Goal: Information Seeking & Learning: Learn about a topic

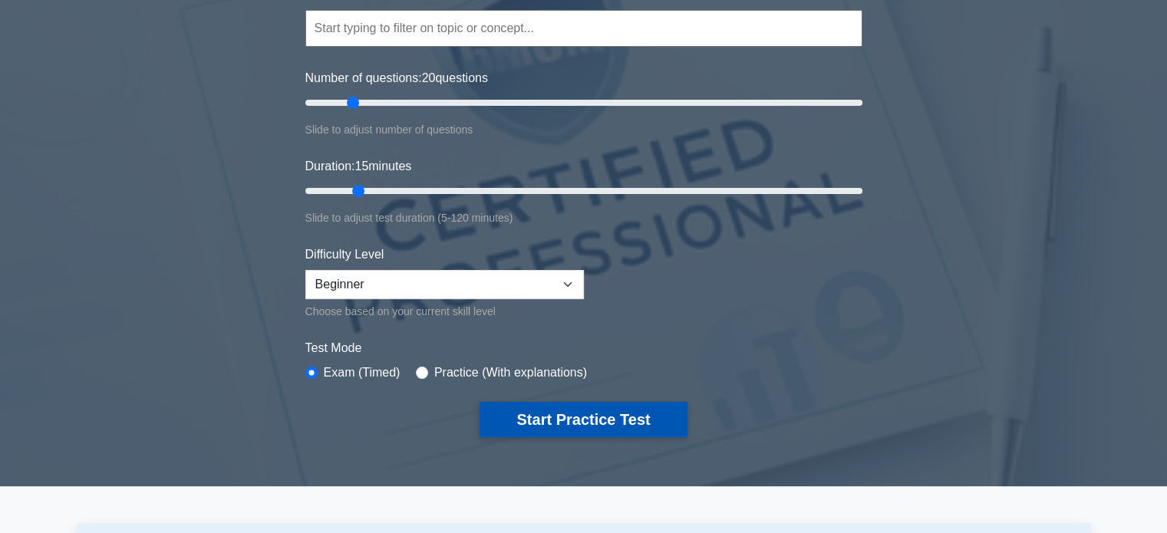
click at [543, 405] on button "Start Practice Test" at bounding box center [583, 419] width 207 height 35
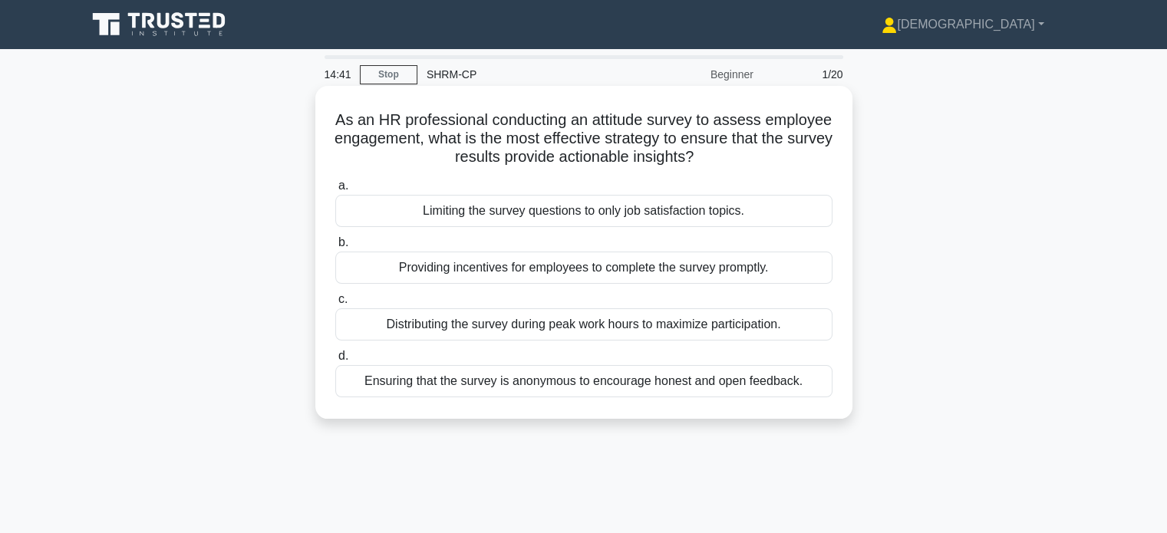
click at [579, 379] on div "Ensuring that the survey is anonymous to encourage honest and open feedback." at bounding box center [583, 381] width 497 height 32
click at [335, 361] on input "d. Ensuring that the survey is anonymous to encourage honest and open feedback." at bounding box center [335, 357] width 0 height 10
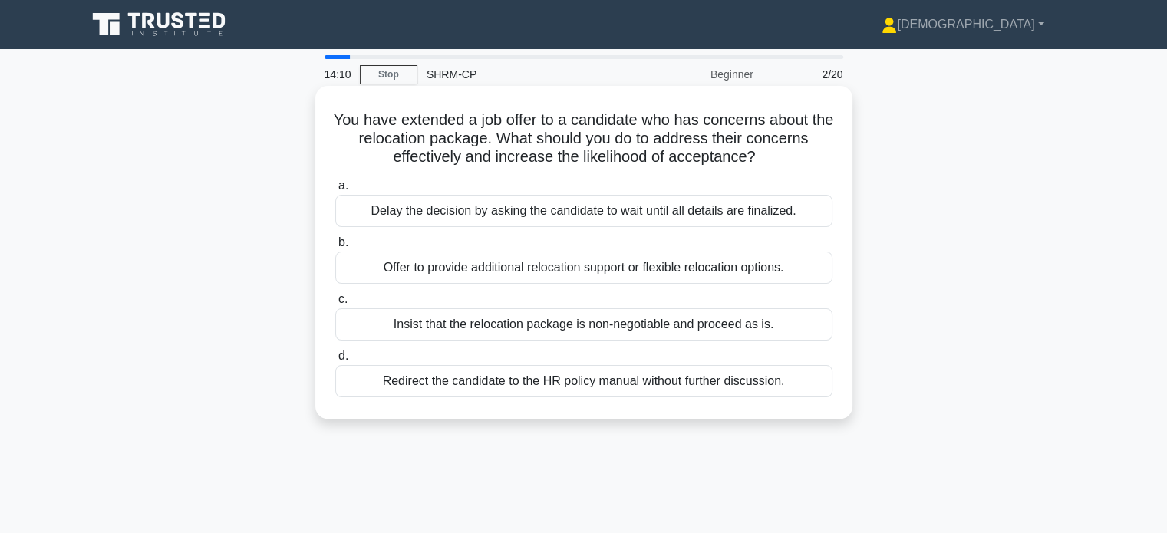
click at [486, 267] on div "Offer to provide additional relocation support or flexible relocation options." at bounding box center [583, 268] width 497 height 32
click at [335, 248] on input "b. Offer to provide additional relocation support or flexible relocation option…" at bounding box center [335, 243] width 0 height 10
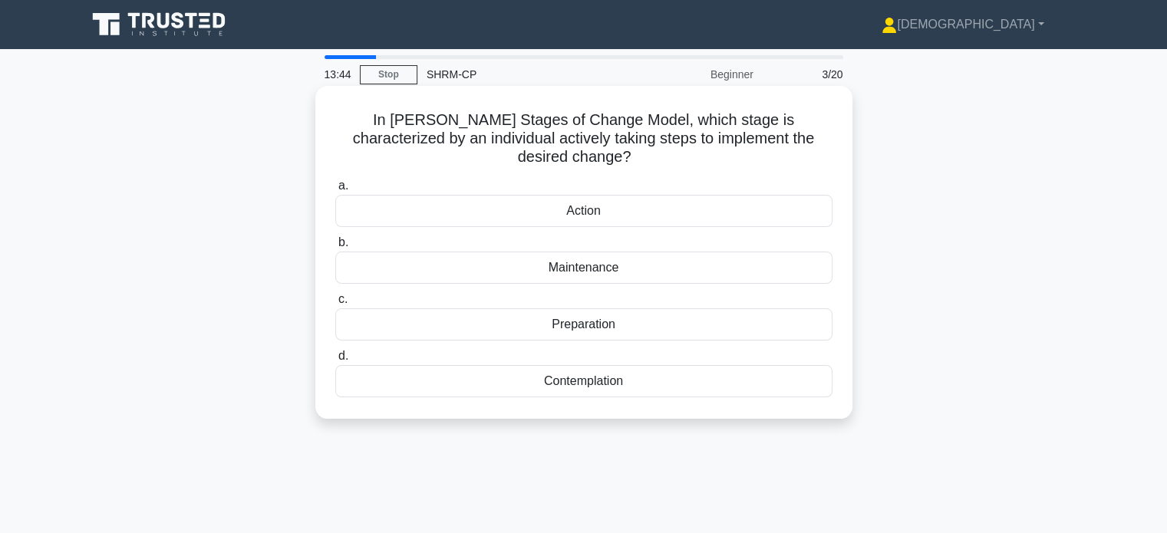
drag, startPoint x: 646, startPoint y: 361, endPoint x: 427, endPoint y: 400, distance: 222.8
click at [511, 365] on div "Contemplation" at bounding box center [583, 381] width 497 height 32
copy div "Contemplation"
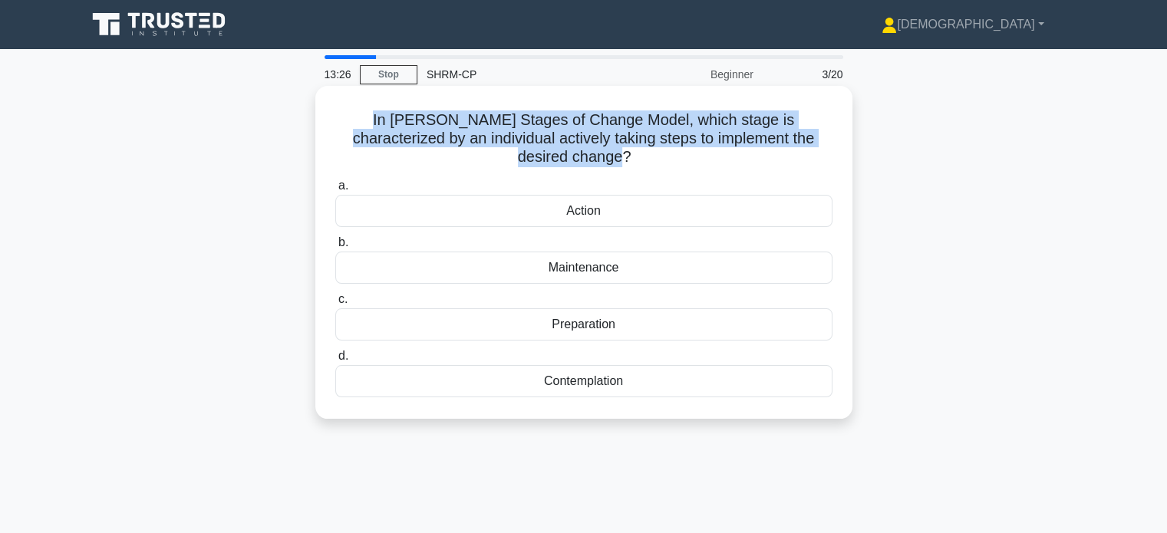
drag, startPoint x: 330, startPoint y: 117, endPoint x: 832, endPoint y: 144, distance: 502.6
click at [832, 144] on div "In Prochaska's Stages of Change Model, which stage is characterized by an indiv…" at bounding box center [584, 252] width 525 height 321
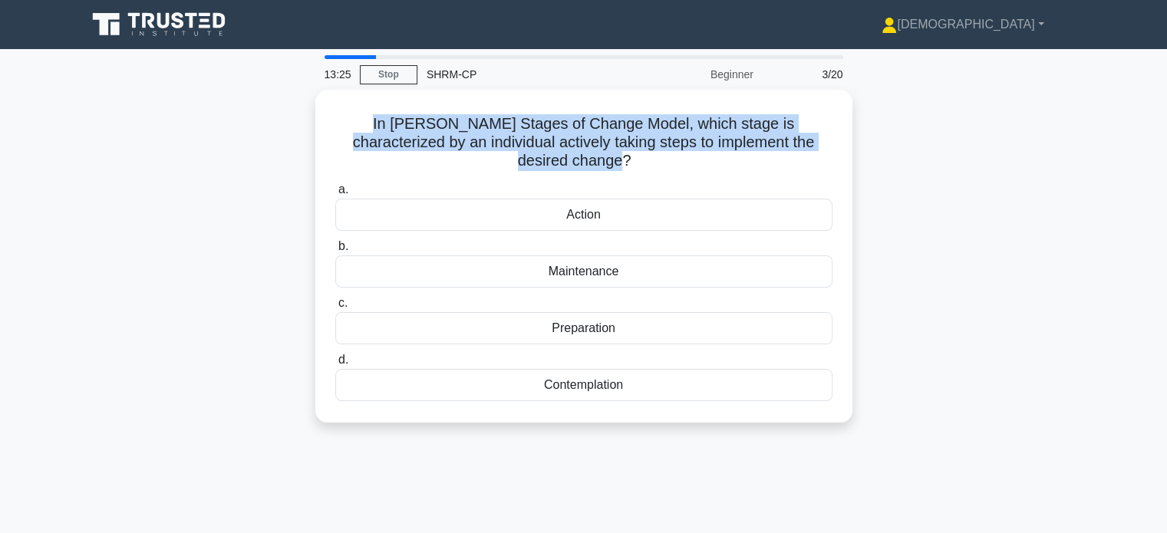
copy h5 "In Prochaska's Stages of Change Model, which stage is characterized by an indiv…"
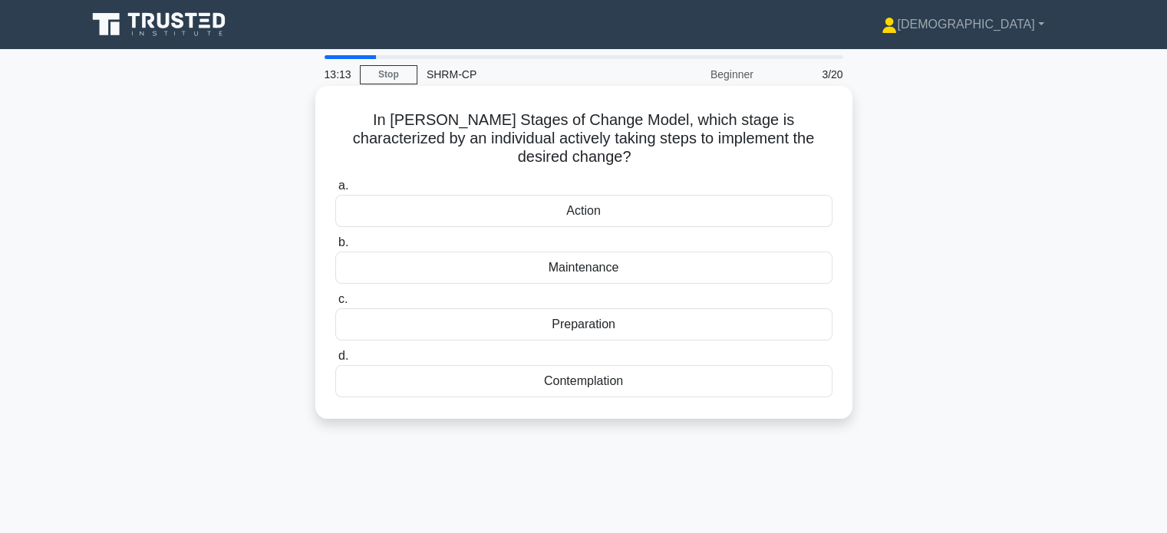
click at [548, 201] on div "Action" at bounding box center [583, 211] width 497 height 32
click at [335, 191] on input "a. Action" at bounding box center [335, 186] width 0 height 10
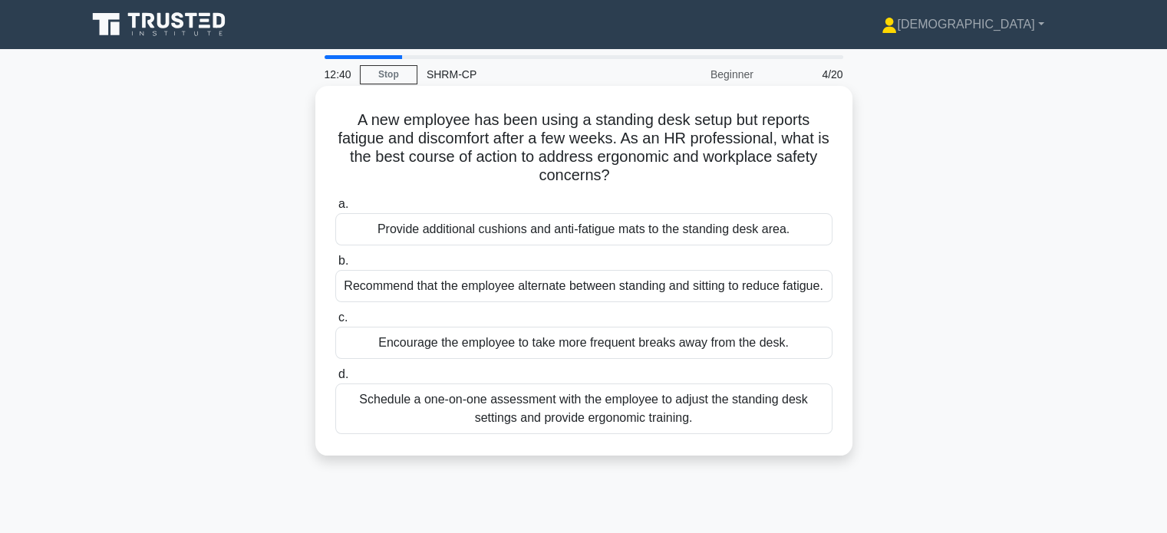
click at [474, 409] on div "Schedule a one-on-one assessment with the employee to adjust the standing desk …" at bounding box center [583, 409] width 497 height 51
click at [335, 380] on input "d. Schedule a one-on-one assessment with the employee to adjust the standing de…" at bounding box center [335, 375] width 0 height 10
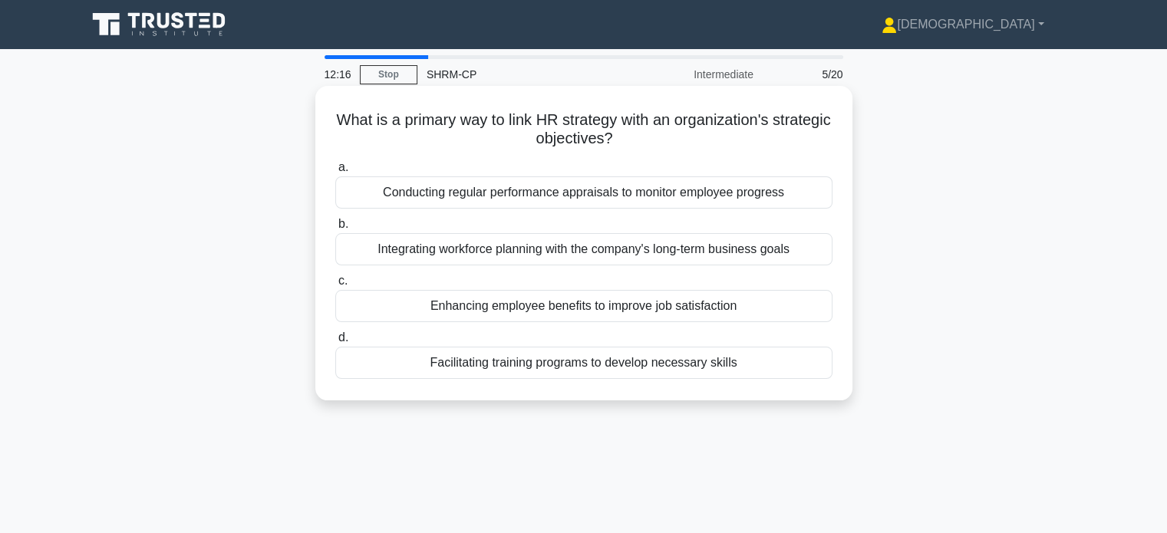
click at [556, 253] on div "Integrating workforce planning with the company's long-term business goals" at bounding box center [583, 249] width 497 height 32
click at [335, 229] on input "b. Integrating workforce planning with the company's long-term business goals" at bounding box center [335, 224] width 0 height 10
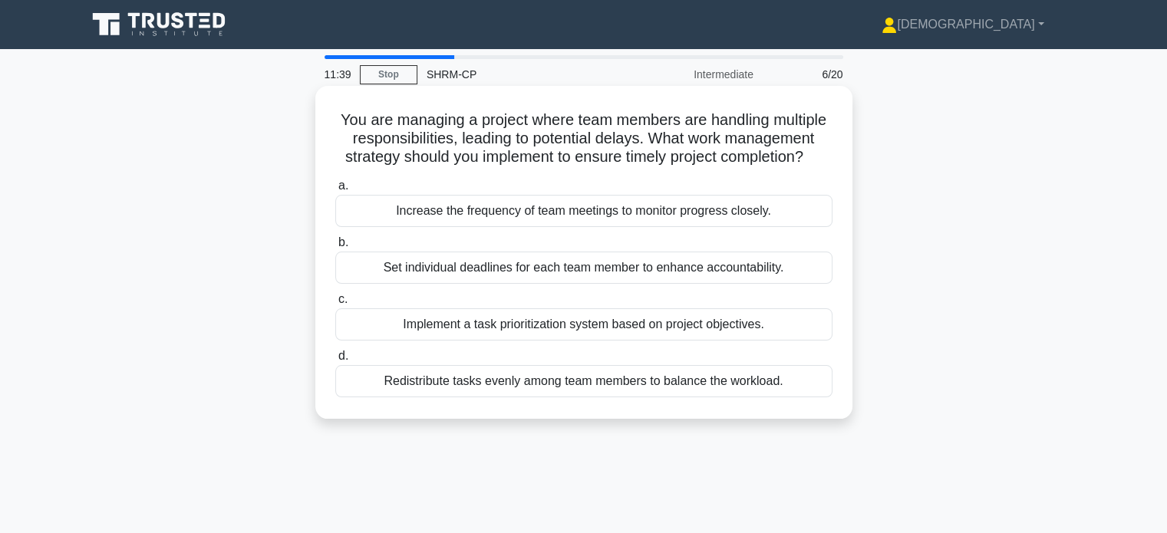
click at [443, 330] on div "Implement a task prioritization system based on project objectives." at bounding box center [583, 325] width 497 height 32
click at [335, 305] on input "c. Implement a task prioritization system based on project objectives." at bounding box center [335, 300] width 0 height 10
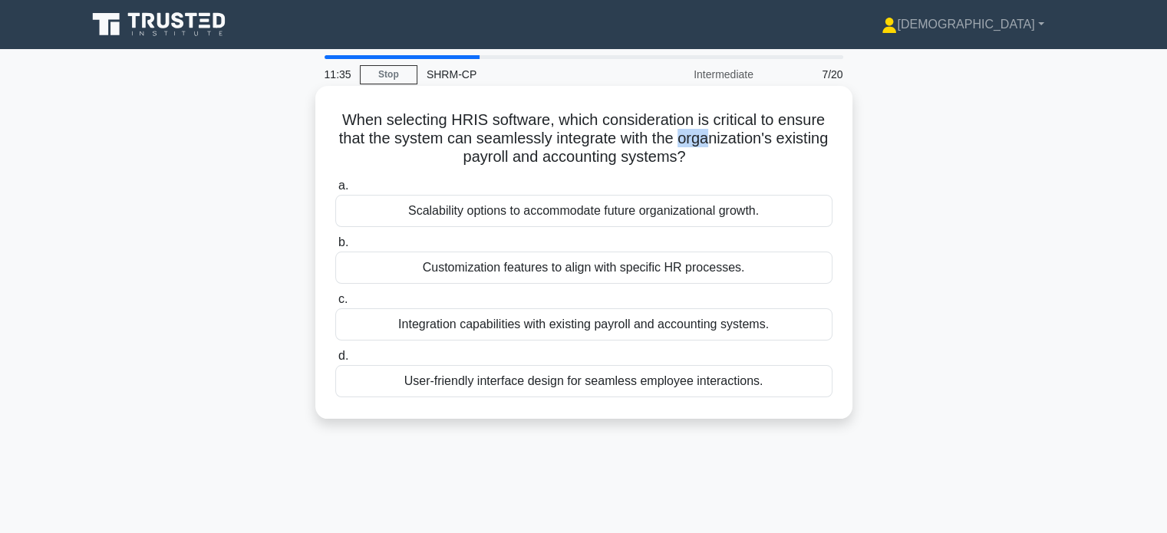
drag, startPoint x: 720, startPoint y: 130, endPoint x: 741, endPoint y: 131, distance: 21.5
click at [741, 131] on h5 "When selecting HRIS software, which consideration is critical to ensure that th…" at bounding box center [584, 139] width 500 height 57
click at [529, 342] on div "a. Scalability options to accommodate future organizational growth. b. Customiz…" at bounding box center [584, 286] width 516 height 227
click at [577, 328] on div "Integration capabilities with existing payroll and accounting systems." at bounding box center [583, 325] width 497 height 32
click at [335, 305] on input "c. Integration capabilities with existing payroll and accounting systems." at bounding box center [335, 300] width 0 height 10
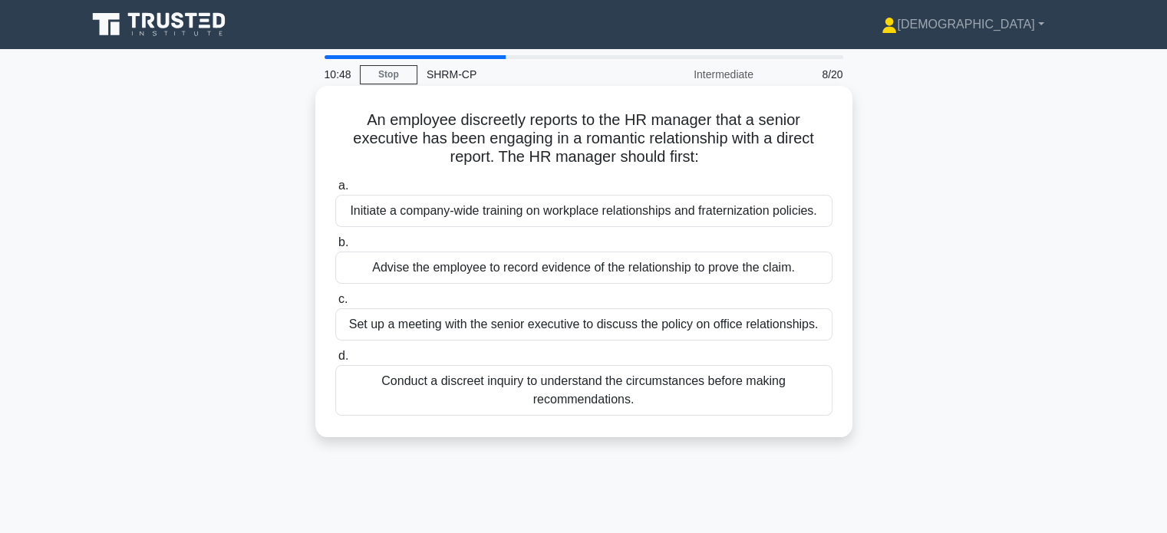
click at [516, 144] on h5 "An employee discreetly reports to the HR manager that a senior executive has be…" at bounding box center [584, 139] width 500 height 57
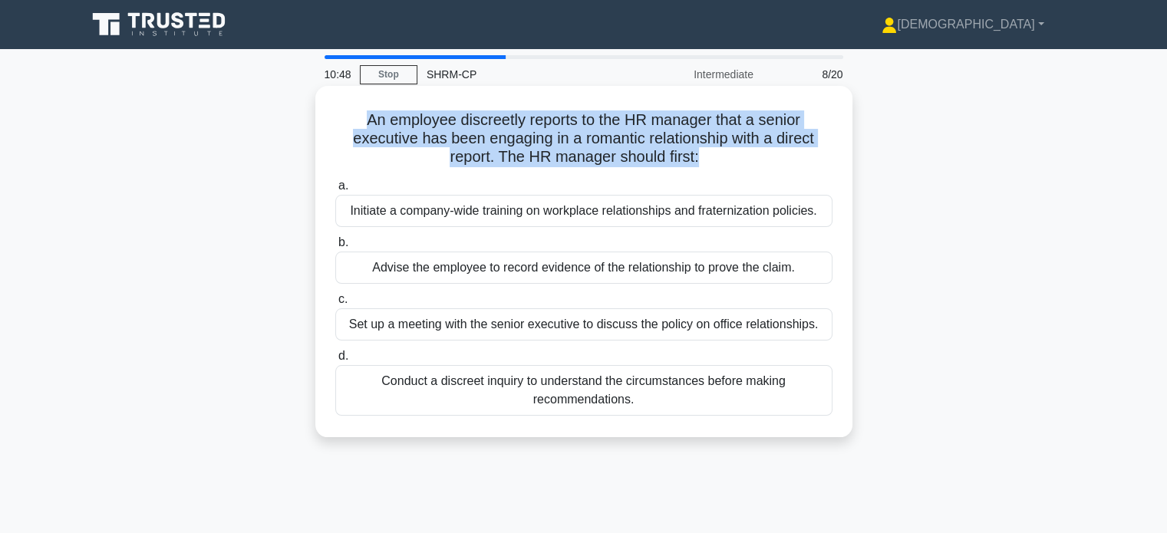
click at [516, 144] on h5 "An employee discreetly reports to the HR manager that a senior executive has be…" at bounding box center [584, 139] width 500 height 57
copy div "An employee discreetly reports to the HR manager that a senior executive has be…"
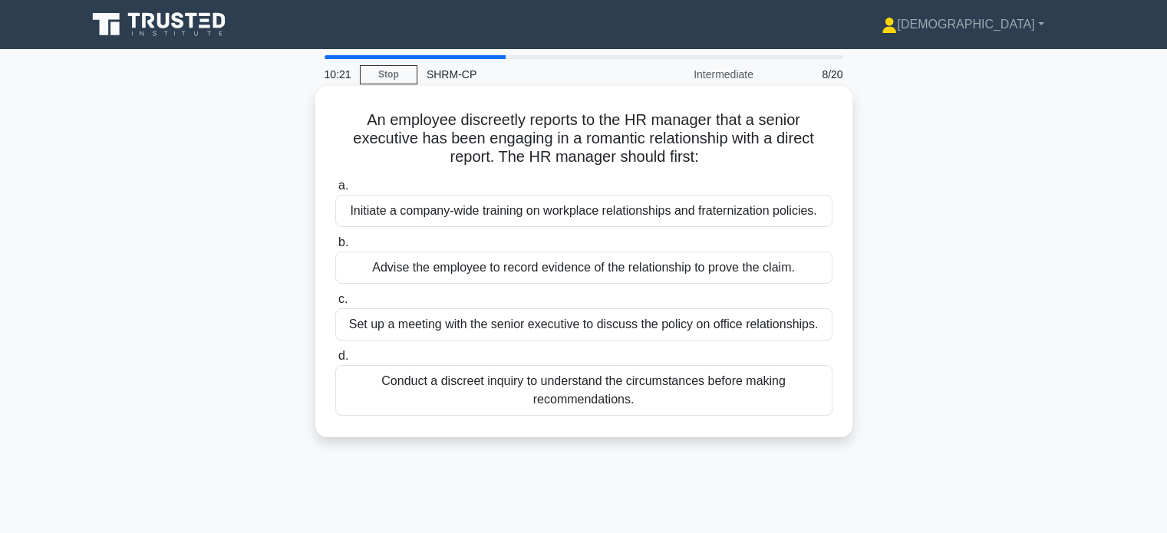
click at [586, 328] on div "Set up a meeting with the senior executive to discuss the policy on office rela…" at bounding box center [583, 325] width 497 height 32
click at [335, 305] on input "c. Set up a meeting with the senior executive to discuss the policy on office r…" at bounding box center [335, 300] width 0 height 10
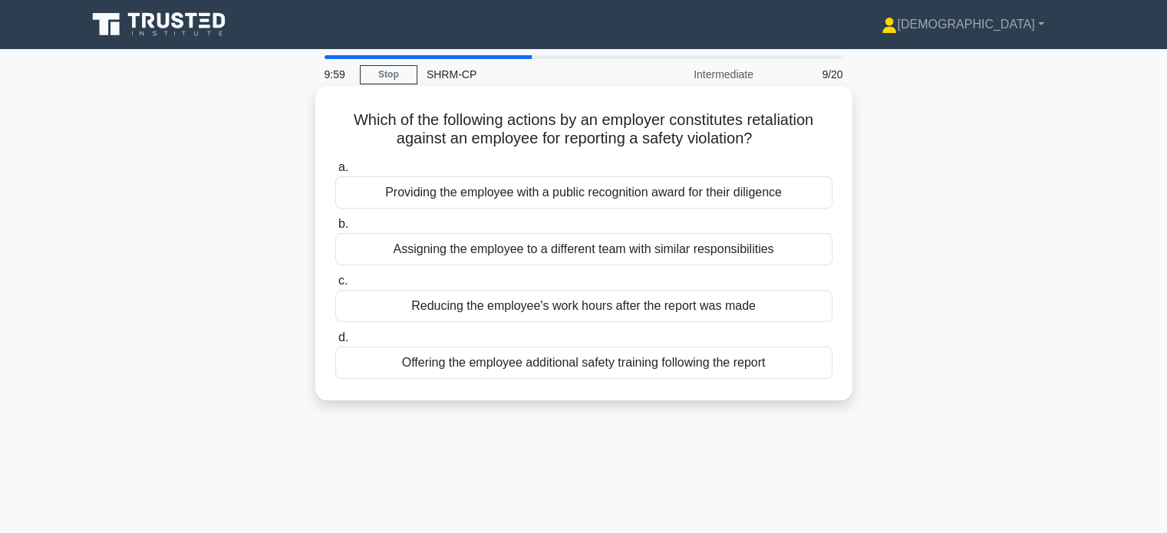
click at [569, 364] on div "Offering the employee additional safety training following the report" at bounding box center [583, 363] width 497 height 32
click at [335, 343] on input "d. Offering the employee additional safety training following the report" at bounding box center [335, 338] width 0 height 10
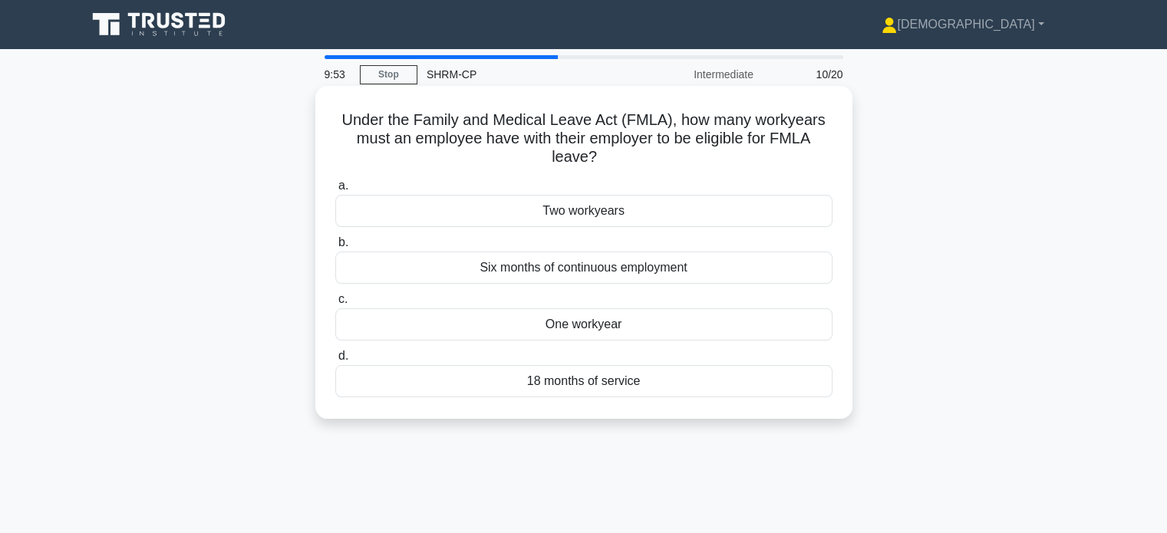
click at [421, 134] on h5 "Under the Family and Medical Leave Act (FMLA), how many workyears must an emplo…" at bounding box center [584, 139] width 500 height 57
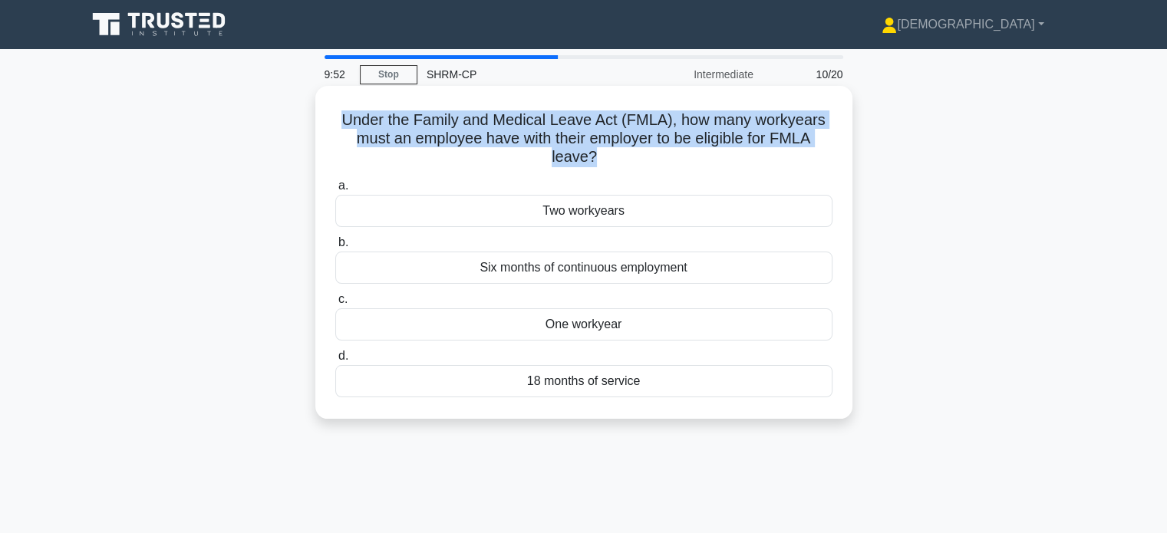
click at [421, 134] on h5 "Under the Family and Medical Leave Act (FMLA), how many workyears must an emplo…" at bounding box center [584, 139] width 500 height 57
copy div "Under the Family and Medical Leave Act (FMLA), how many workyears must an emplo…"
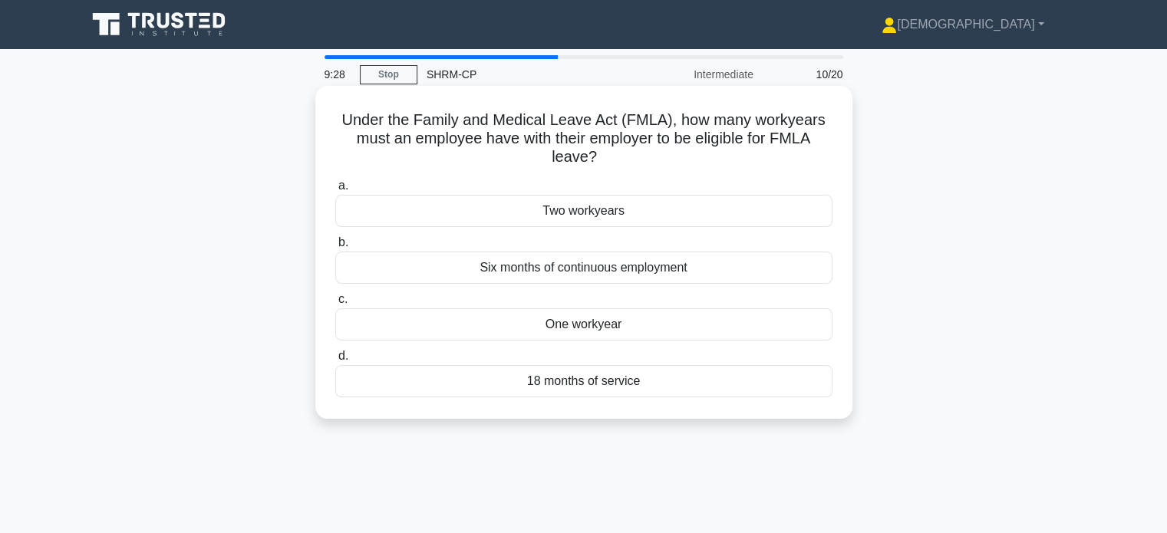
click at [517, 325] on div "One workyear" at bounding box center [583, 325] width 497 height 32
click at [335, 305] on input "c. One workyear" at bounding box center [335, 300] width 0 height 10
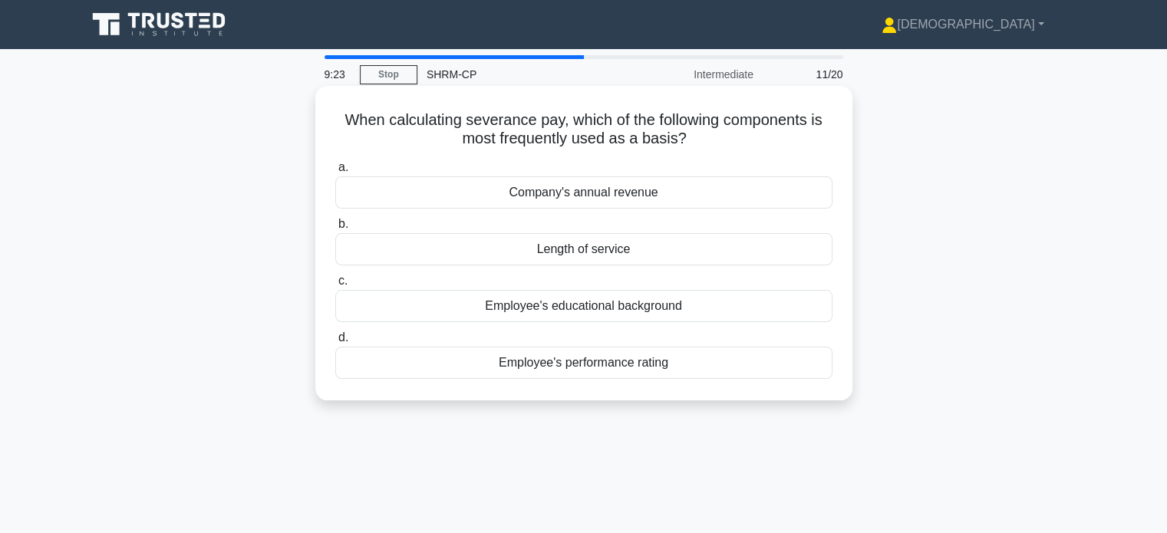
click at [510, 124] on h5 "When calculating severance pay, which of the following components is most frequ…" at bounding box center [584, 130] width 500 height 38
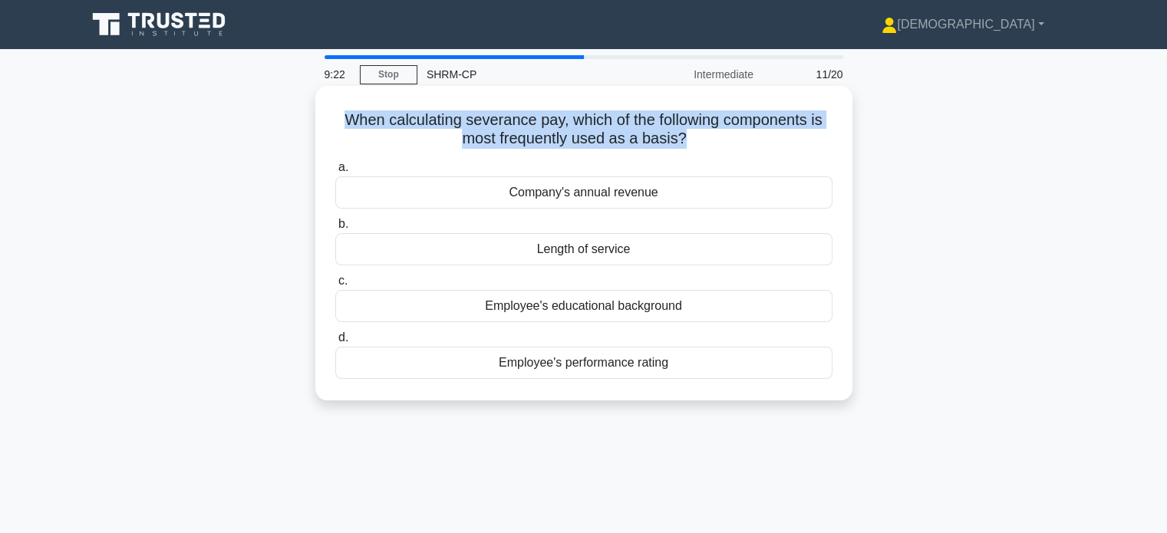
click at [510, 124] on h5 "When calculating severance pay, which of the following components is most frequ…" at bounding box center [584, 130] width 500 height 38
copy div "When calculating severance pay, which of the following components is most frequ…"
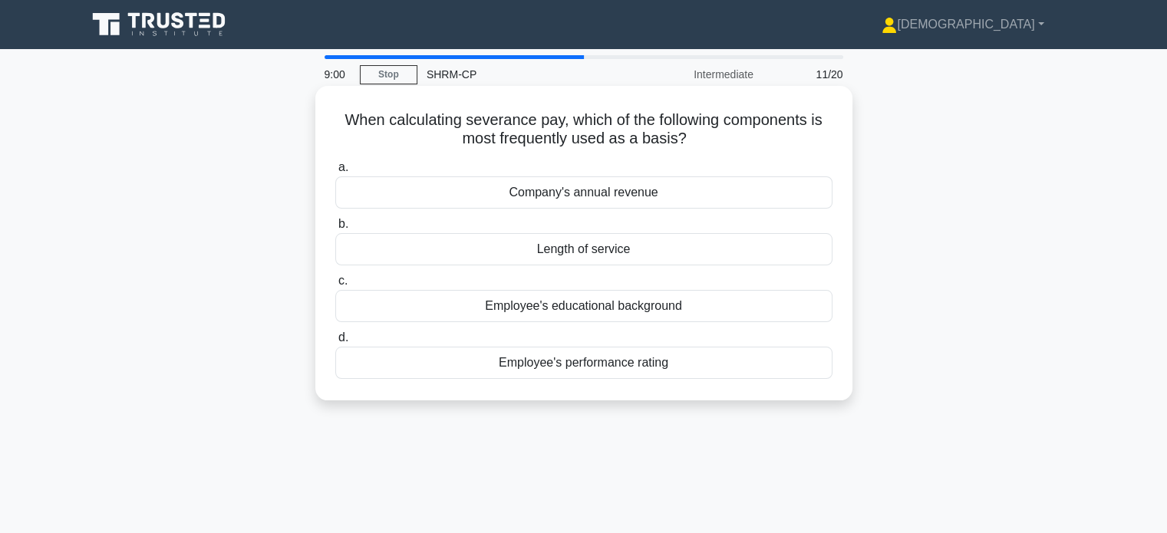
click at [546, 246] on div "Length of service" at bounding box center [583, 249] width 497 height 32
click at [335, 229] on input "b. Length of service" at bounding box center [335, 224] width 0 height 10
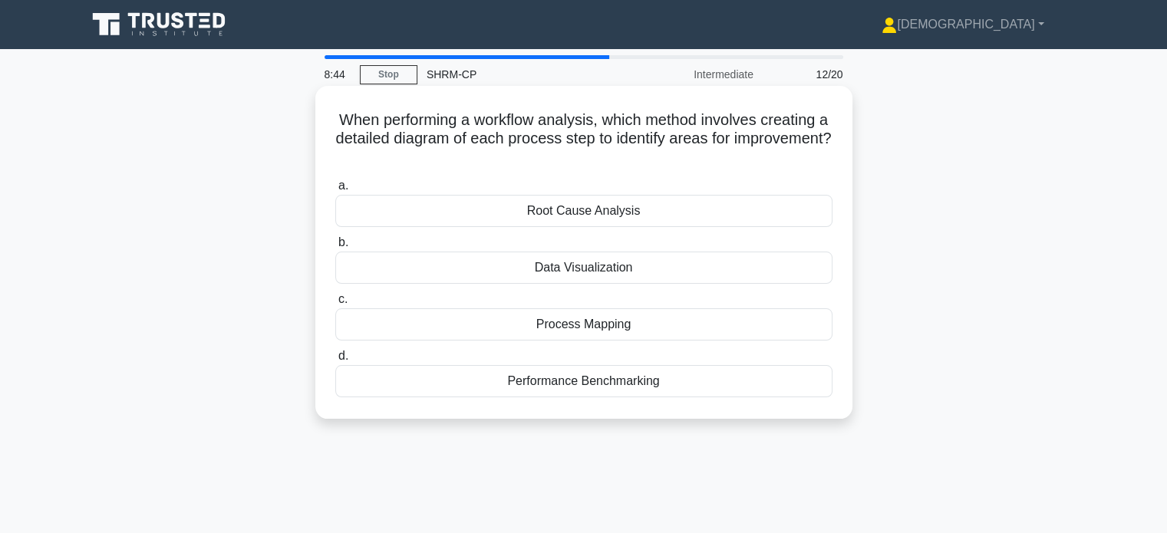
click at [543, 331] on div "Process Mapping" at bounding box center [583, 325] width 497 height 32
click at [335, 305] on input "c. Process Mapping" at bounding box center [335, 300] width 0 height 10
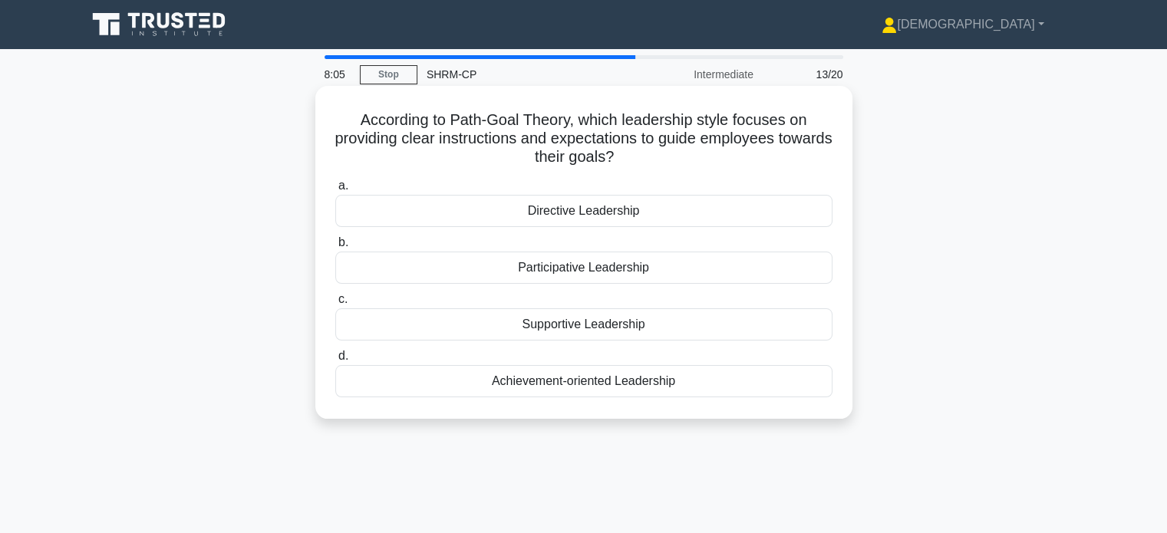
click at [568, 377] on div "Achievement-oriented Leadership" at bounding box center [583, 381] width 497 height 32
click at [335, 361] on input "d. Achievement-oriented Leadership" at bounding box center [335, 357] width 0 height 10
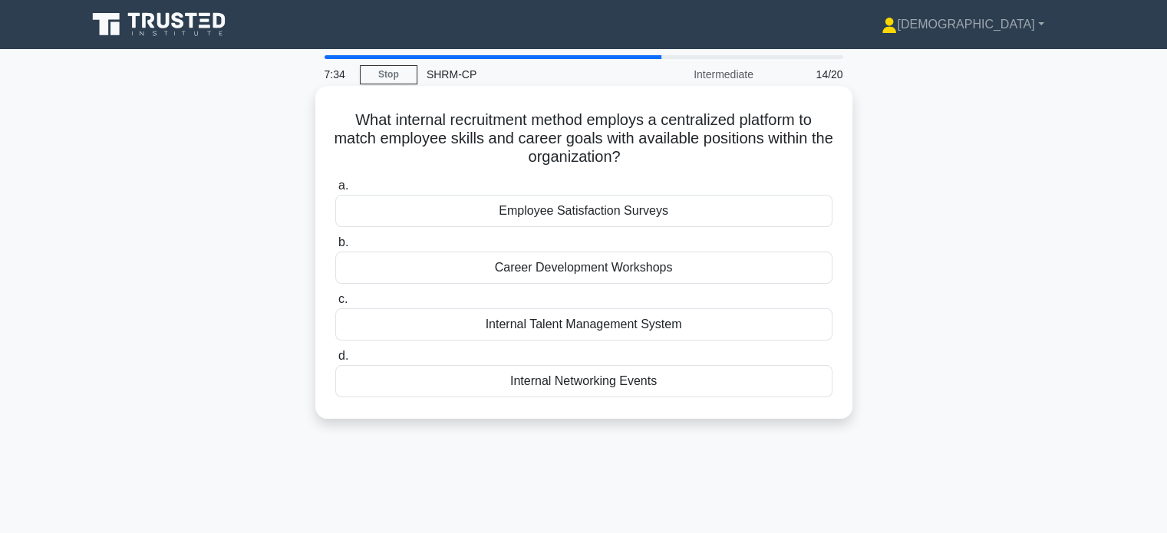
click at [514, 326] on div "Internal Talent Management System" at bounding box center [583, 325] width 497 height 32
click at [335, 305] on input "c. Internal Talent Management System" at bounding box center [335, 300] width 0 height 10
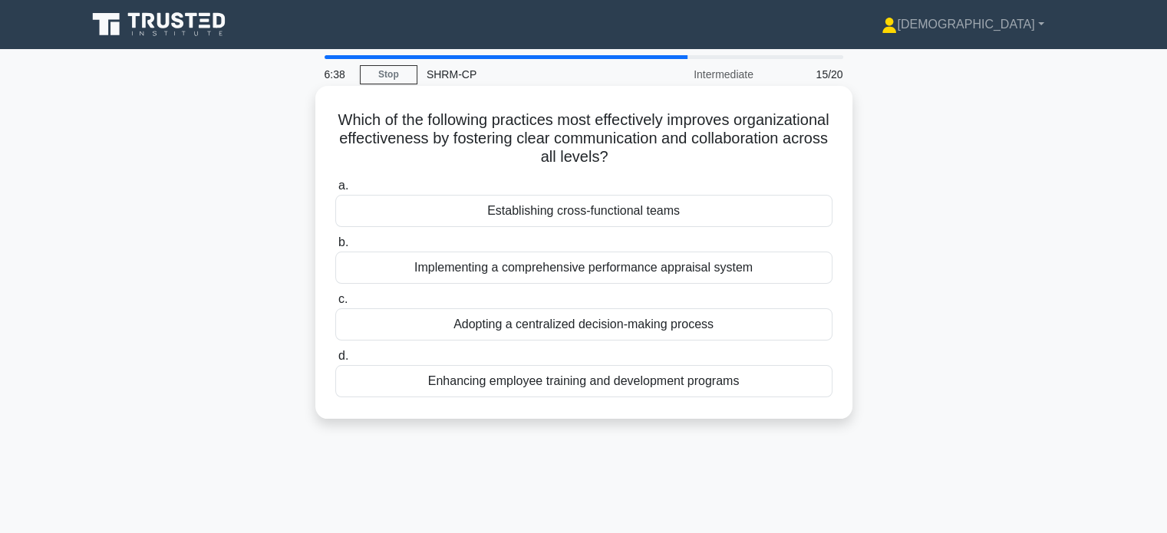
click at [490, 208] on div "Establishing cross-functional teams" at bounding box center [583, 211] width 497 height 32
click at [335, 191] on input "a. Establishing cross-functional teams" at bounding box center [335, 186] width 0 height 10
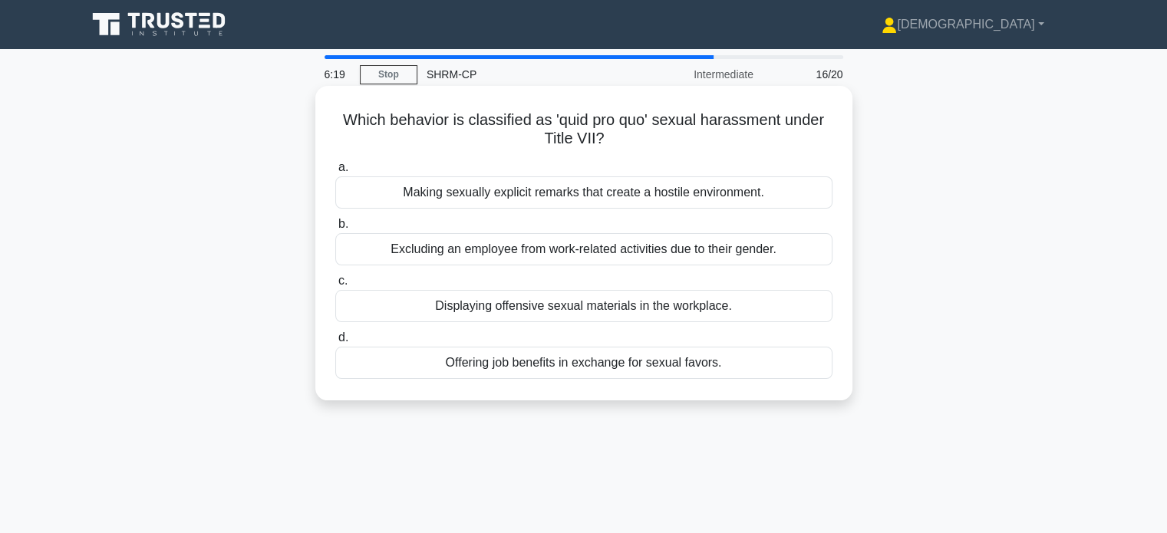
click at [573, 368] on div "Offering job benefits in exchange for sexual favors." at bounding box center [583, 363] width 497 height 32
click at [335, 343] on input "d. Offering job benefits in exchange for sexual favors." at bounding box center [335, 338] width 0 height 10
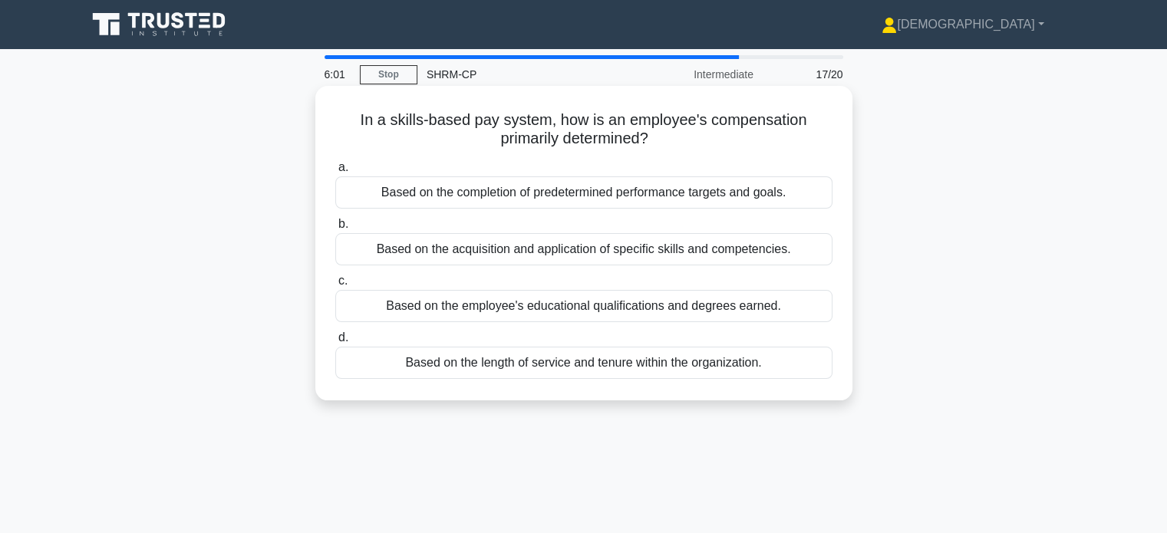
click at [547, 255] on div "Based on the acquisition and application of specific skills and competencies." at bounding box center [583, 249] width 497 height 32
click at [335, 229] on input "b. Based on the acquisition and application of specific skills and competencies." at bounding box center [335, 224] width 0 height 10
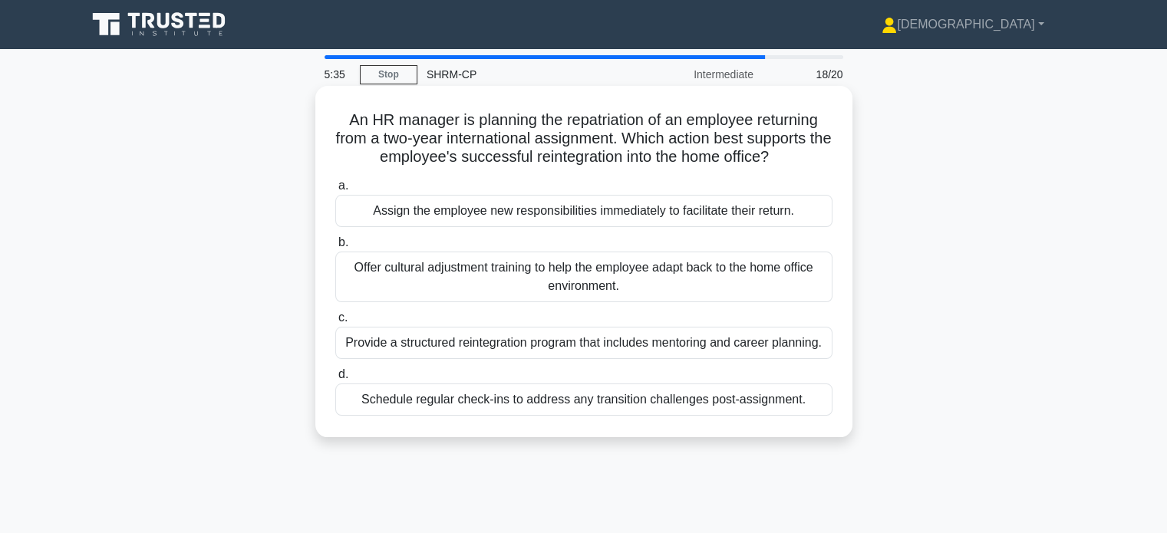
click at [510, 343] on div "Provide a structured reintegration program that includes mentoring and career p…" at bounding box center [583, 343] width 497 height 32
click at [335, 323] on input "c. Provide a structured reintegration program that includes mentoring and caree…" at bounding box center [335, 318] width 0 height 10
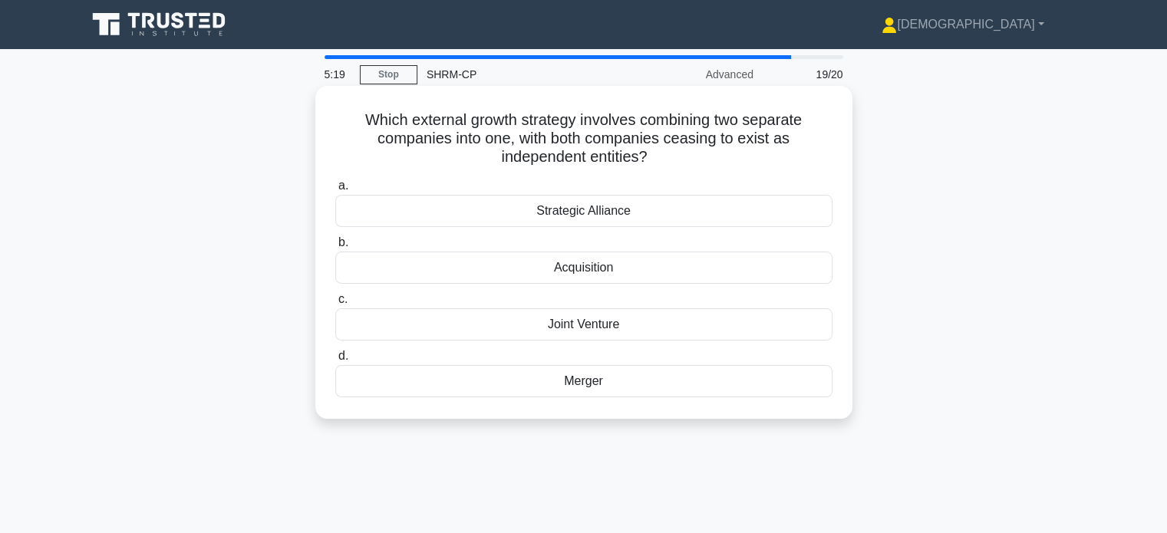
click at [575, 144] on h5 "Which external growth strategy involves combining two separate companies into o…" at bounding box center [584, 139] width 500 height 57
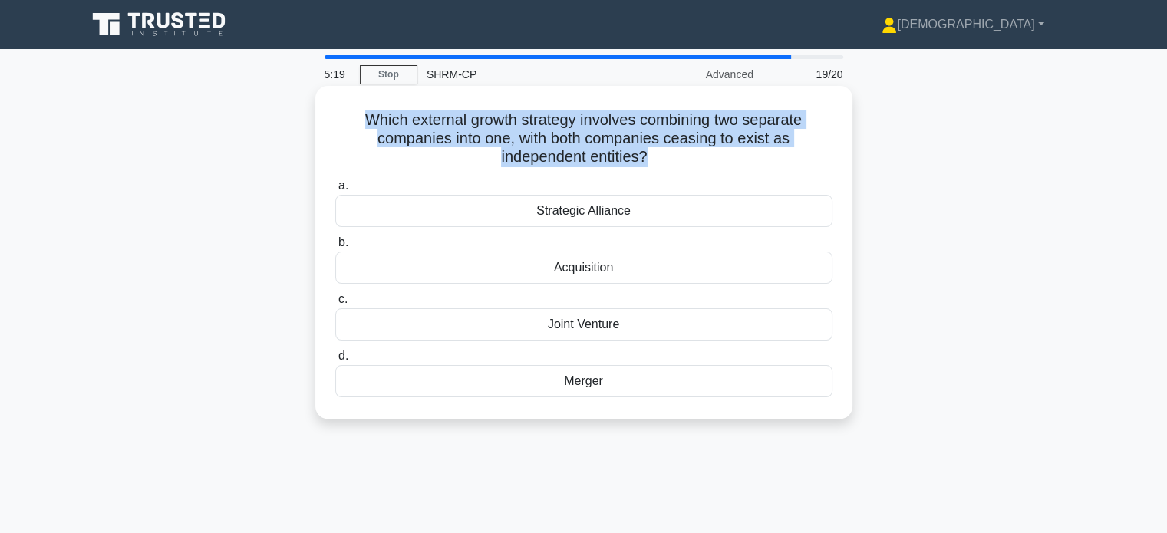
click at [575, 144] on h5 "Which external growth strategy involves combining two separate companies into o…" at bounding box center [584, 139] width 500 height 57
copy div "Which external growth strategy involves combining two separate companies into o…"
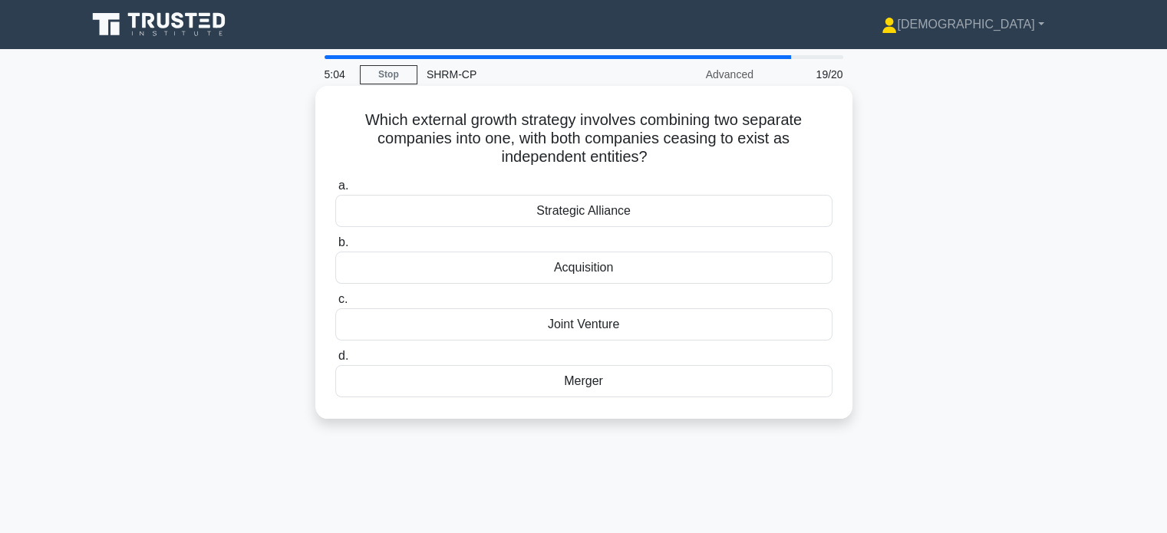
click at [596, 382] on div "Merger" at bounding box center [583, 381] width 497 height 32
click at [335, 361] on input "d. Merger" at bounding box center [335, 357] width 0 height 10
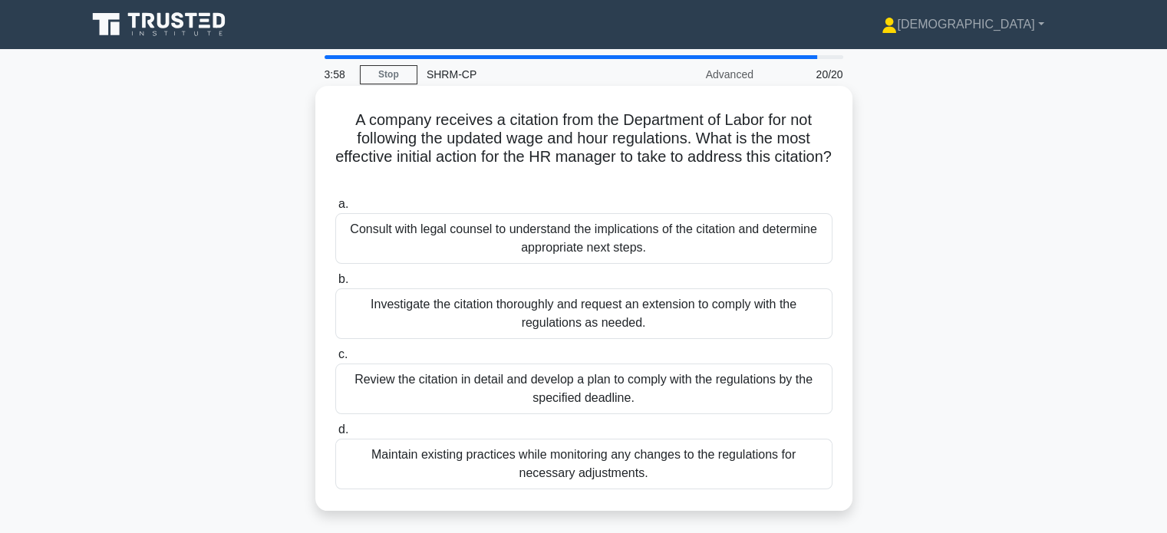
click at [620, 235] on div "Consult with legal counsel to understand the implications of the citation and d…" at bounding box center [583, 238] width 497 height 51
click at [335, 210] on input "a. Consult with legal counsel to understand the implications of the citation an…" at bounding box center [335, 205] width 0 height 10
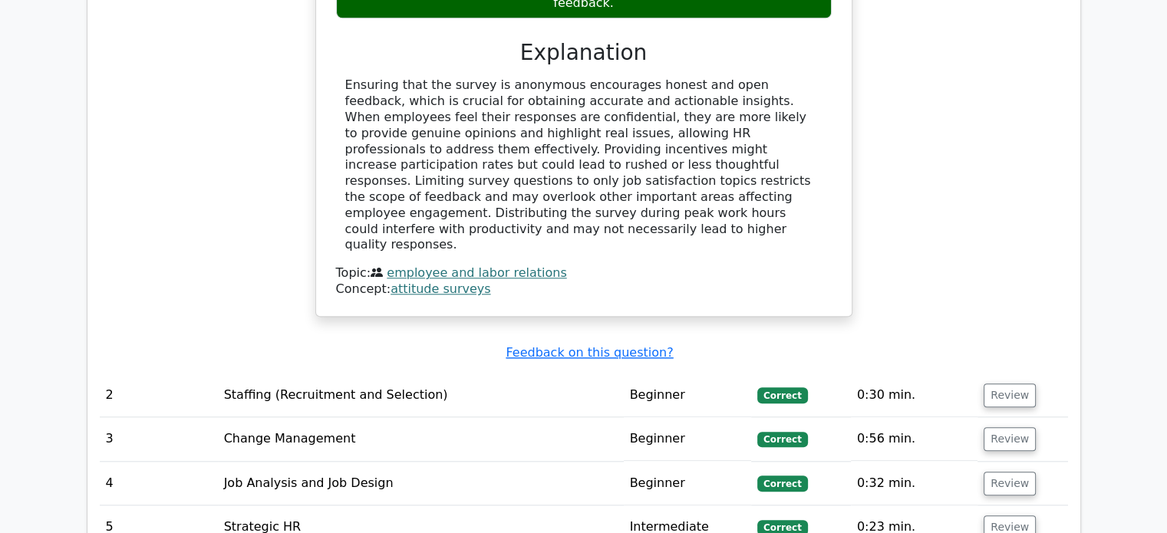
scroll to position [1612, 0]
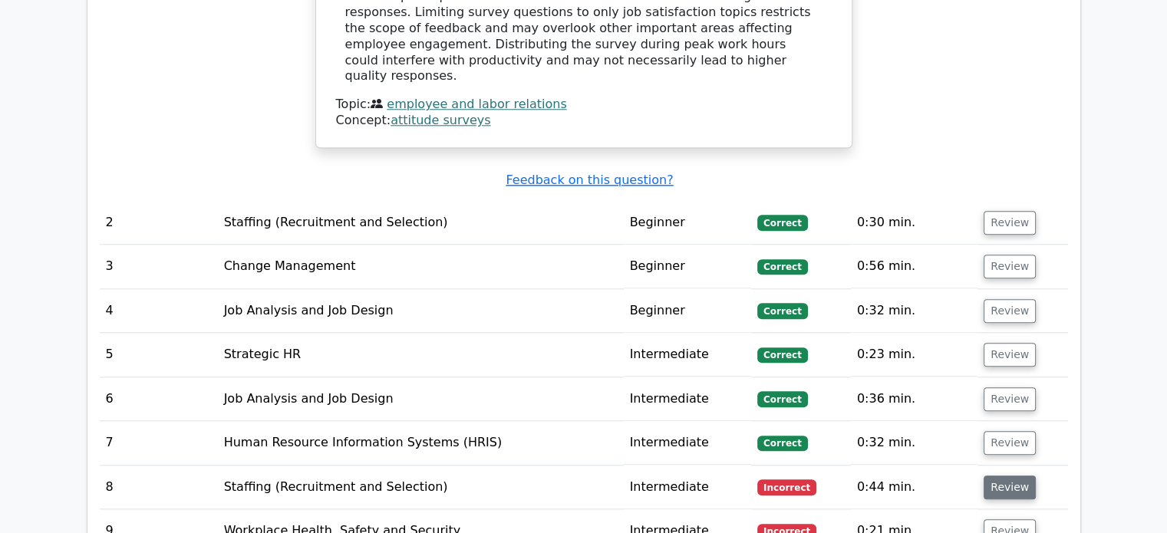
click at [1004, 476] on button "Review" at bounding box center [1010, 488] width 52 height 24
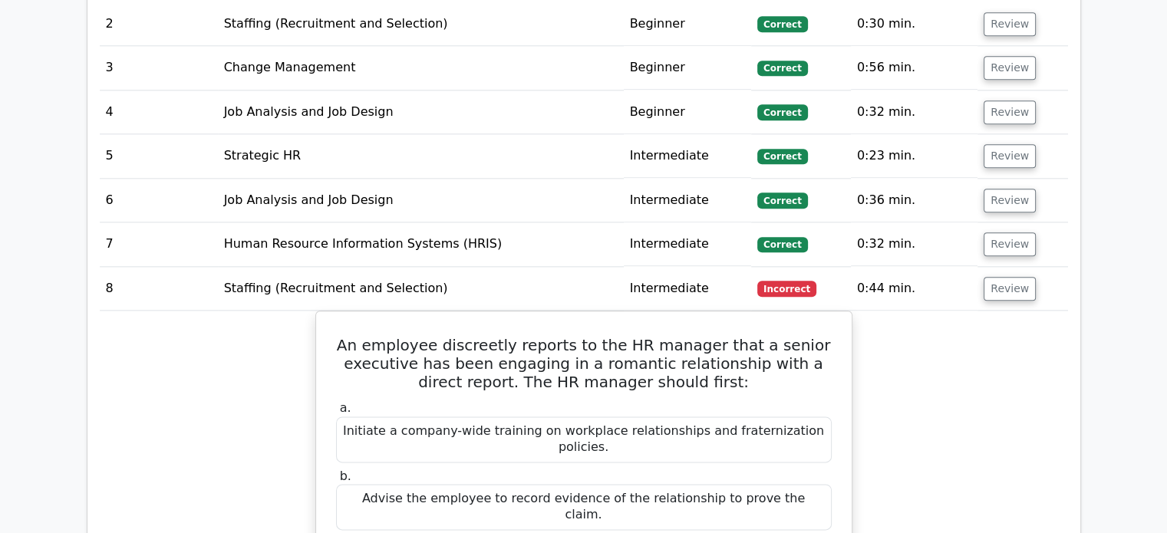
scroll to position [1765, 0]
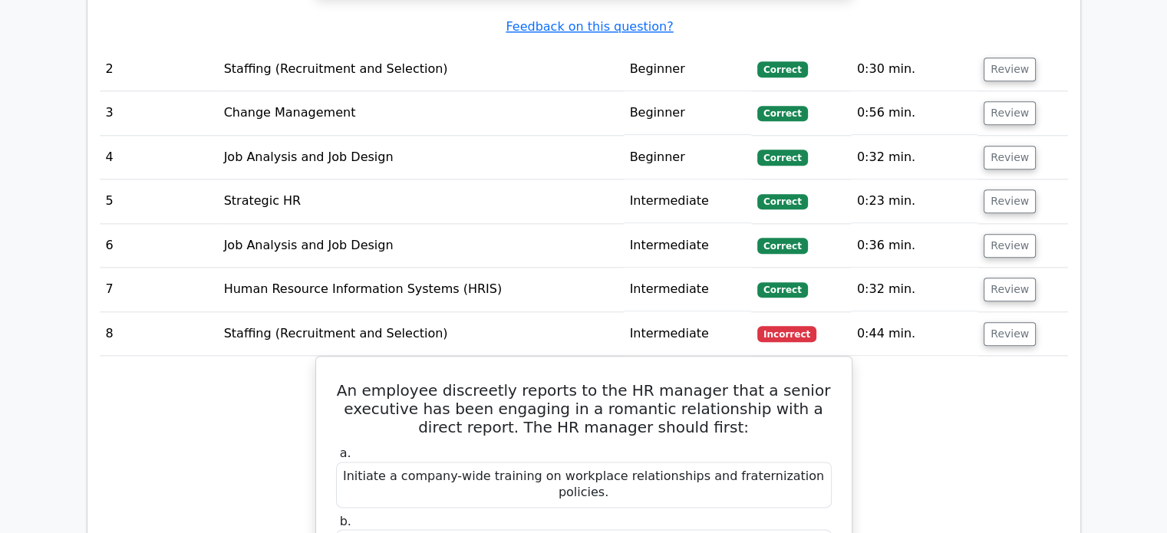
click at [777, 326] on span "Incorrect" at bounding box center [787, 333] width 59 height 15
click at [984, 322] on button "Review" at bounding box center [1010, 334] width 52 height 24
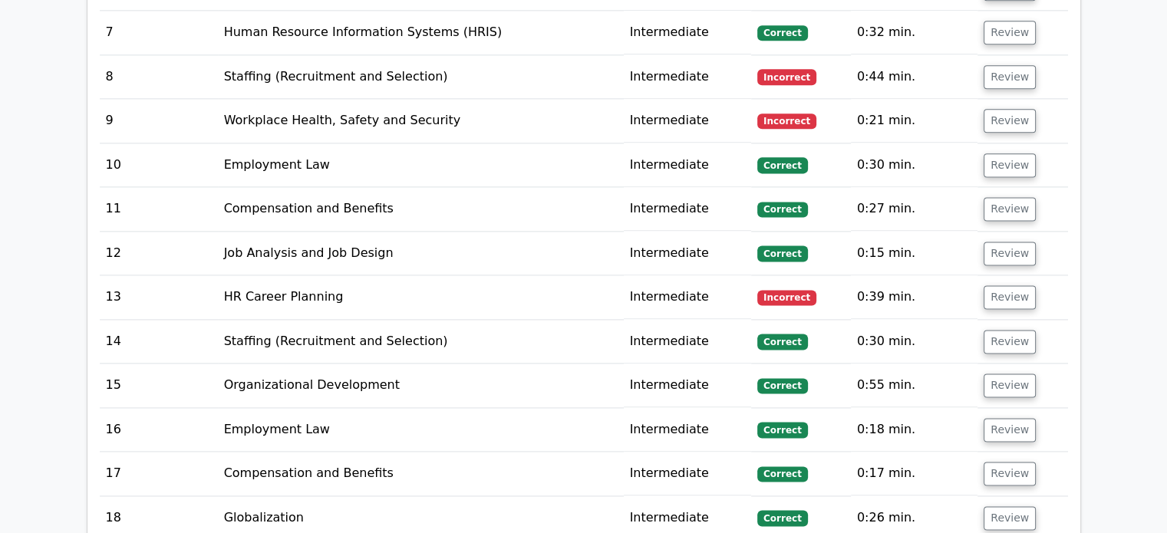
scroll to position [1995, 0]
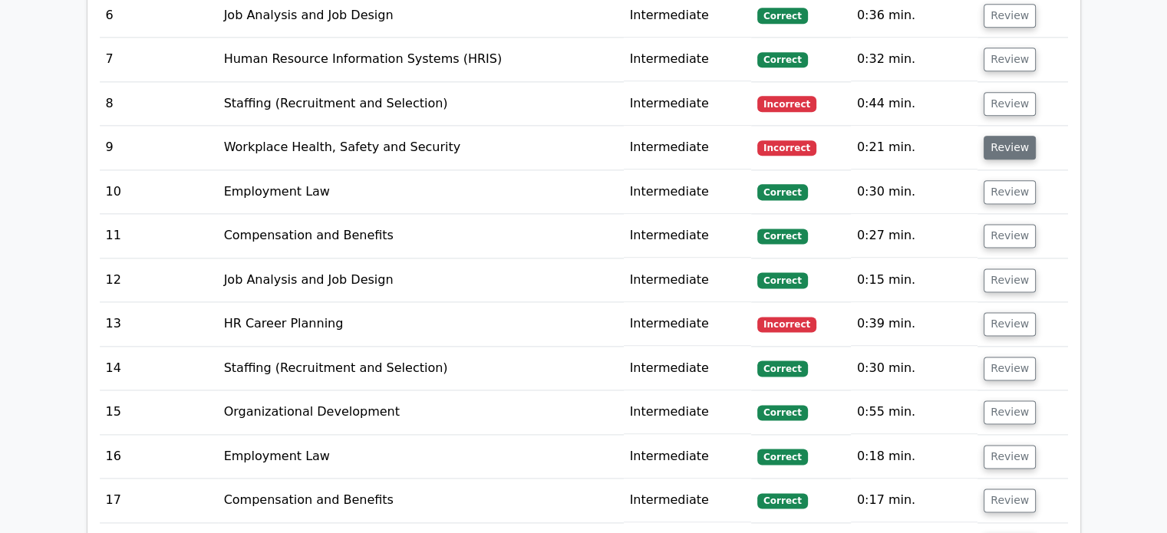
click at [1002, 136] on button "Review" at bounding box center [1010, 148] width 52 height 24
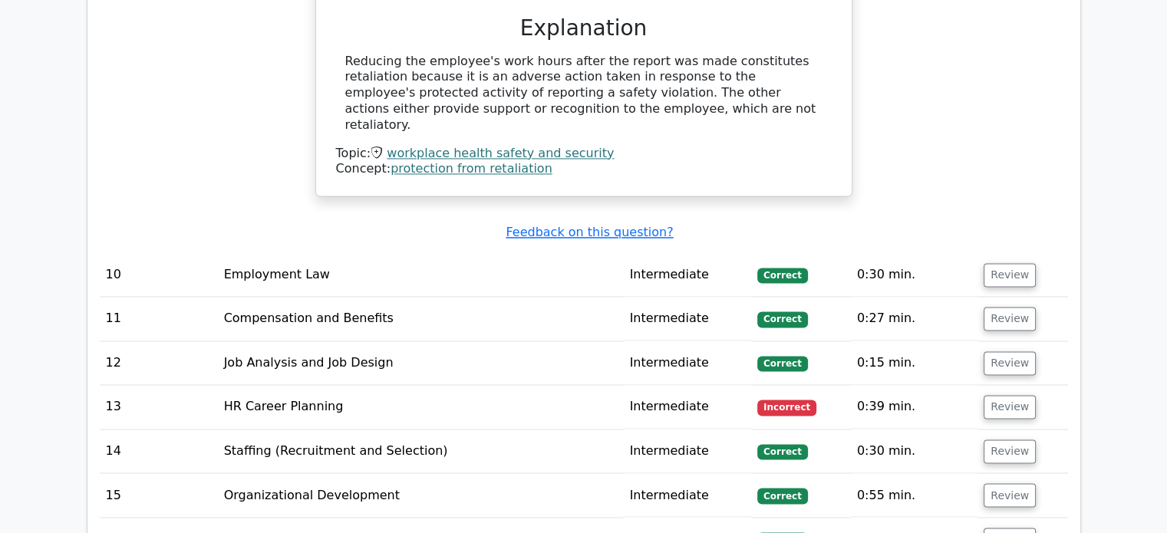
scroll to position [2456, 0]
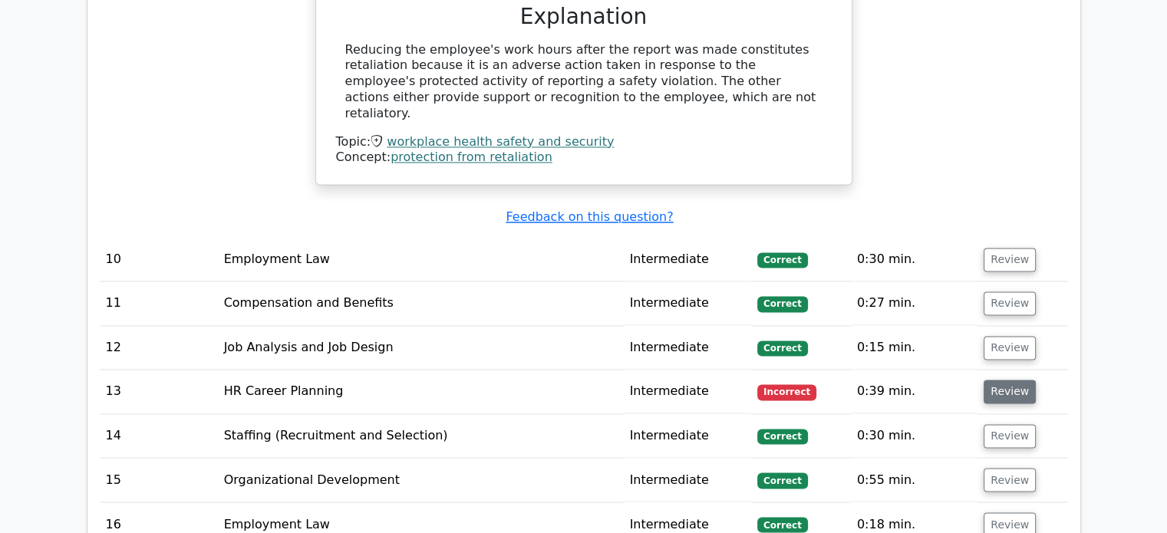
click at [996, 380] on button "Review" at bounding box center [1010, 392] width 52 height 24
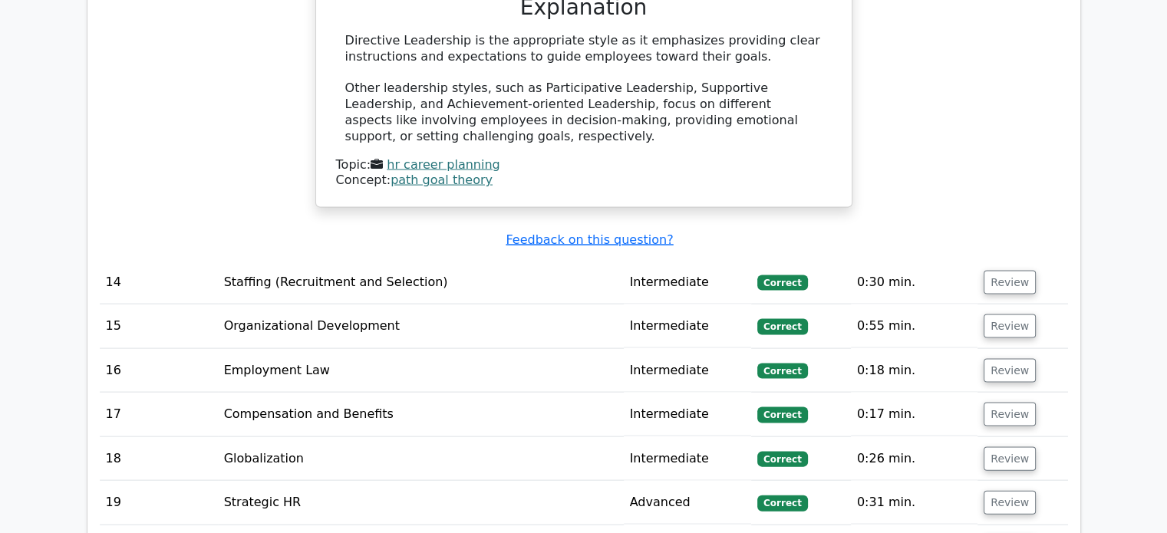
scroll to position [3223, 0]
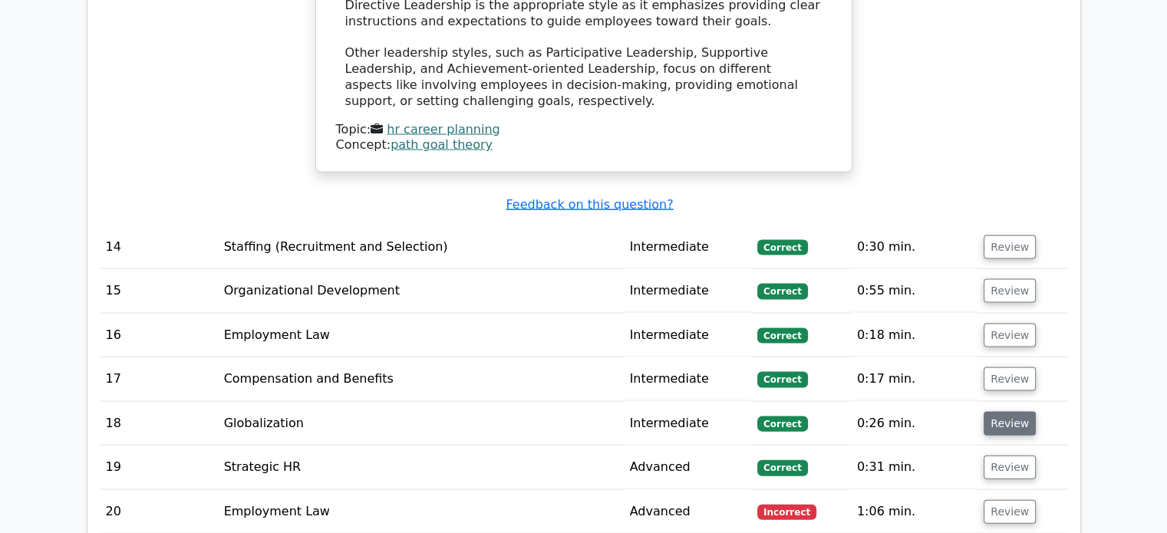
click at [1012, 412] on button "Review" at bounding box center [1010, 424] width 52 height 24
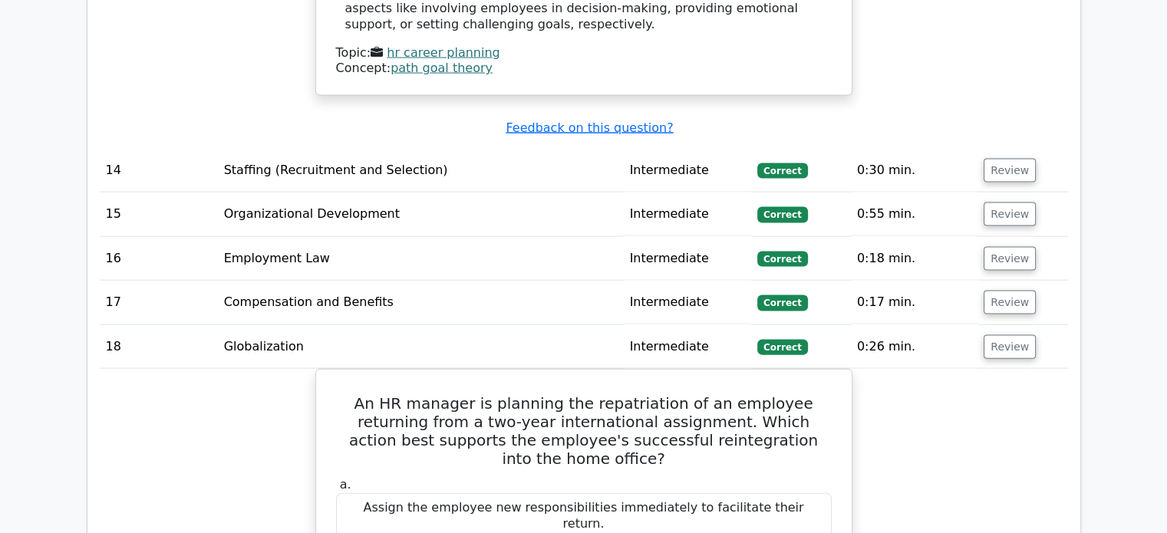
scroll to position [3147, 0]
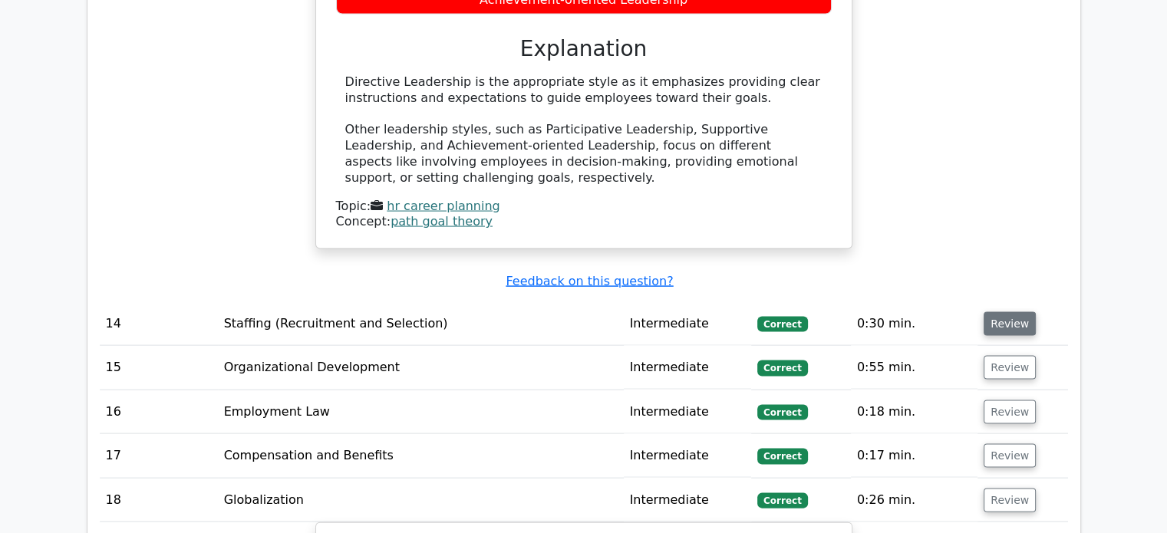
click at [995, 312] on button "Review" at bounding box center [1010, 324] width 52 height 24
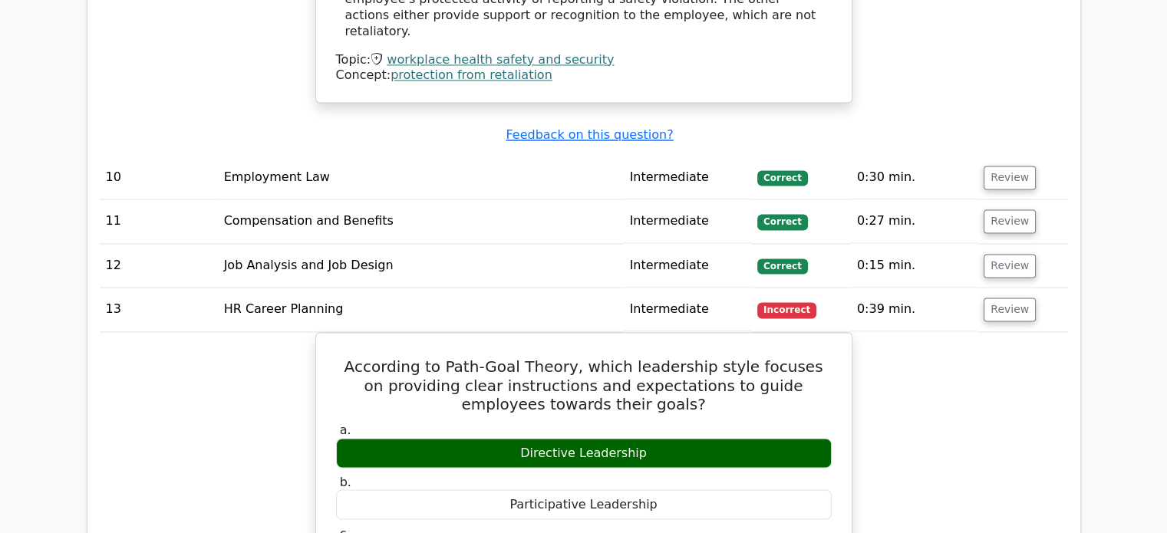
scroll to position [2456, 0]
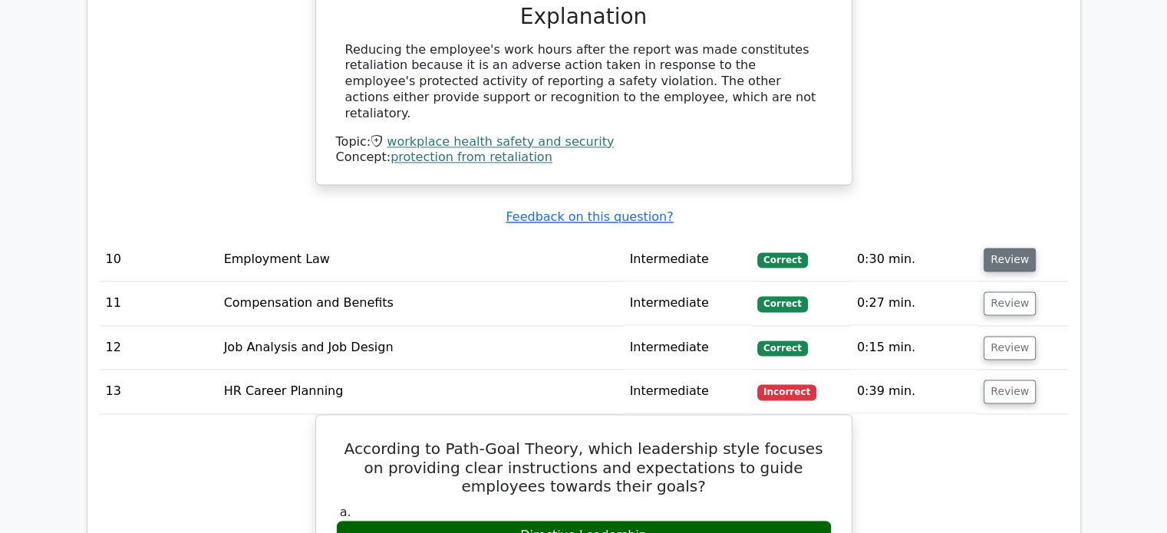
click at [1009, 248] on button "Review" at bounding box center [1010, 260] width 52 height 24
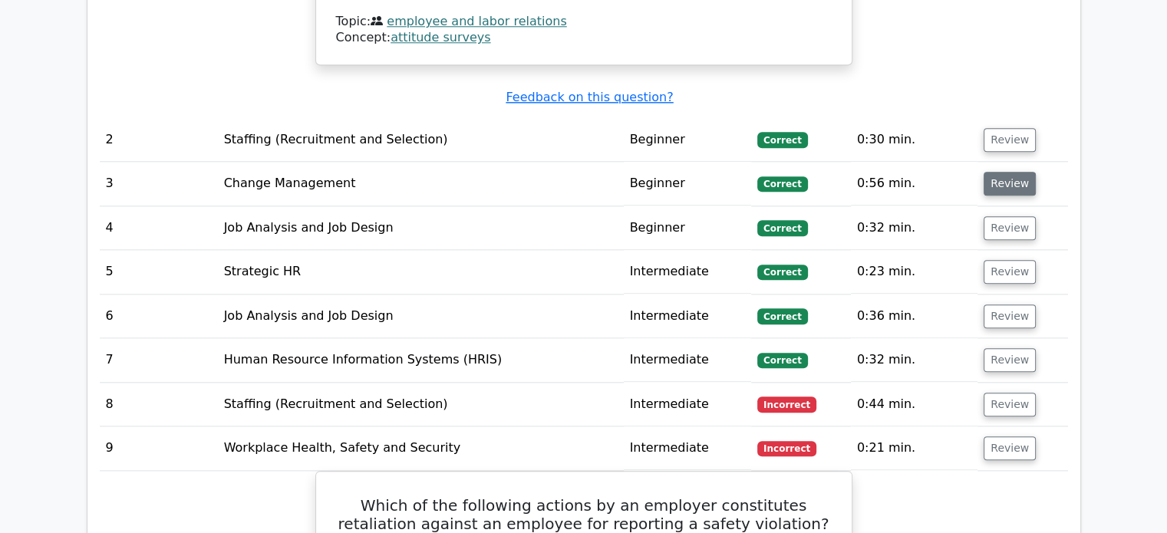
scroll to position [1688, 0]
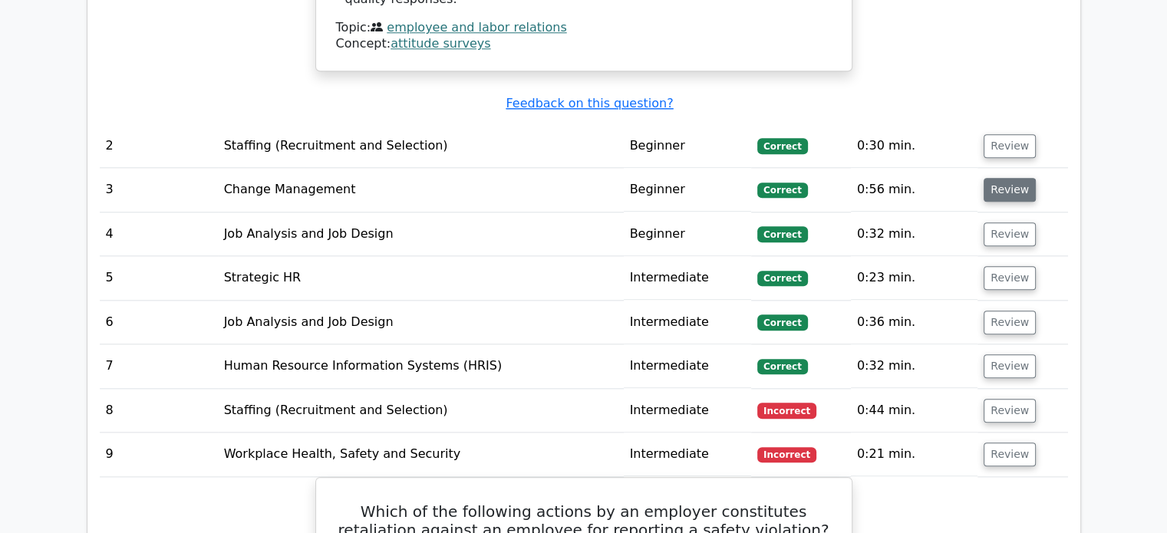
click at [1008, 178] on button "Review" at bounding box center [1010, 190] width 52 height 24
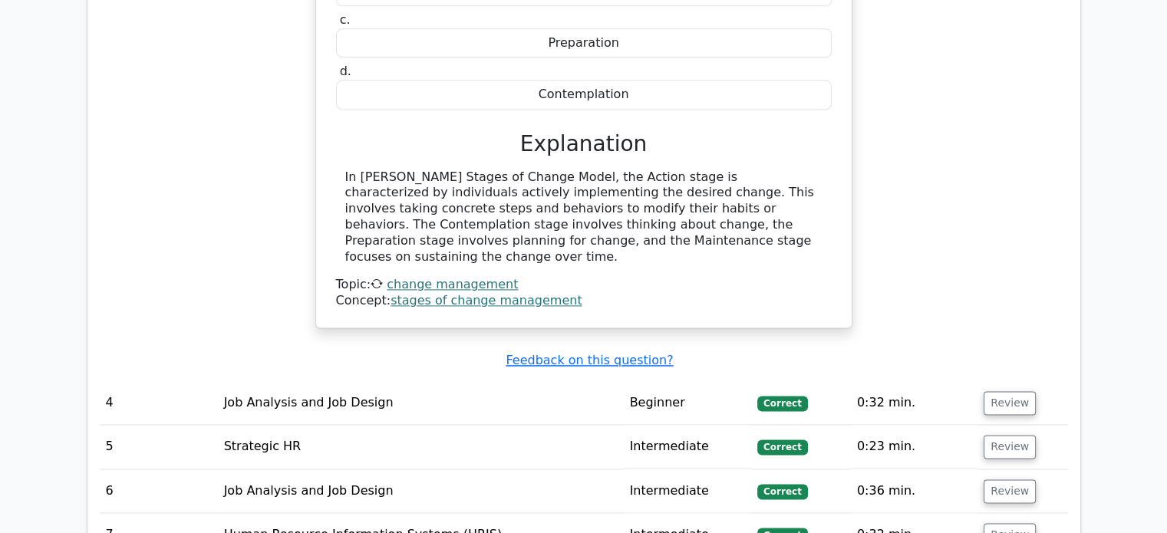
scroll to position [2149, 0]
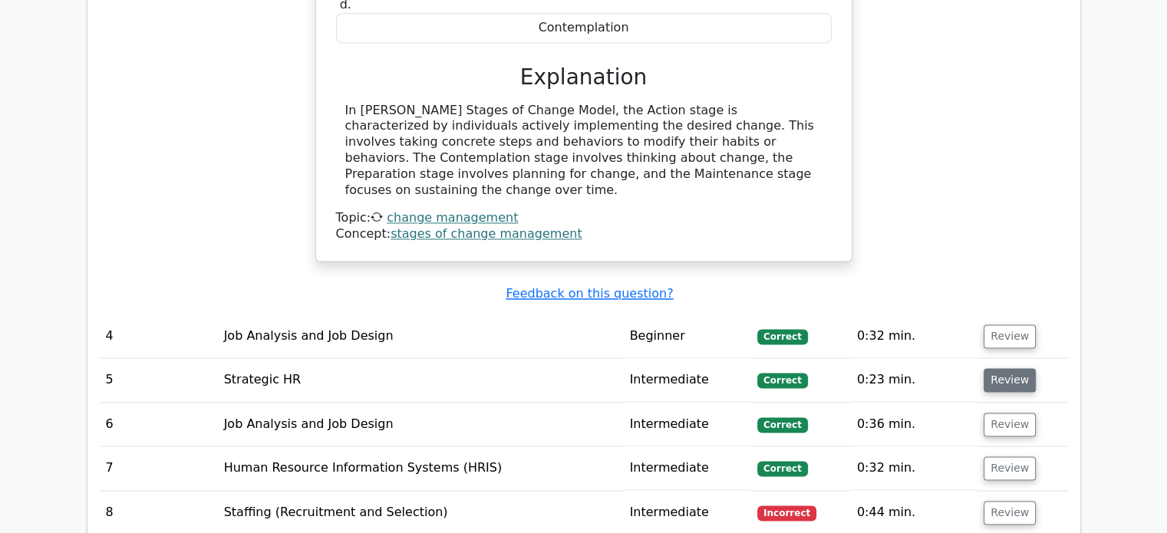
click at [1015, 368] on button "Review" at bounding box center [1010, 380] width 52 height 24
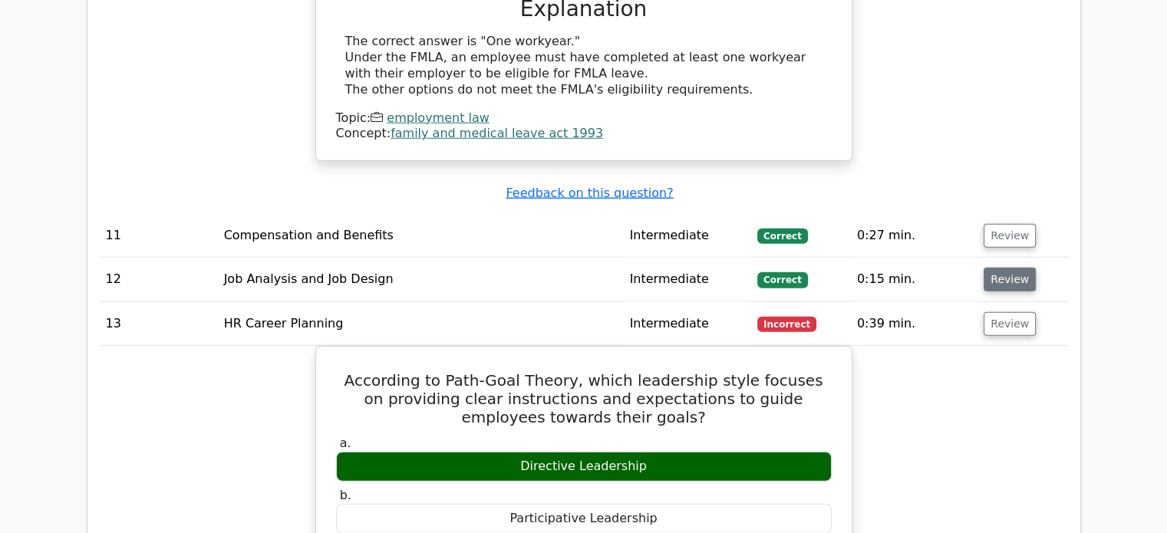
scroll to position [4221, 0]
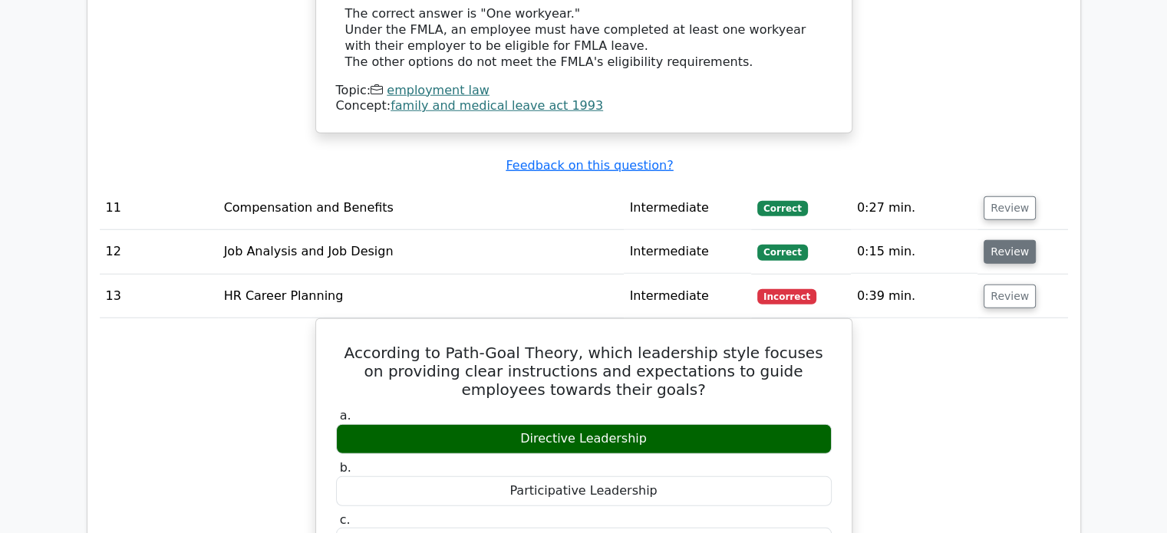
click at [1008, 240] on button "Review" at bounding box center [1010, 252] width 52 height 24
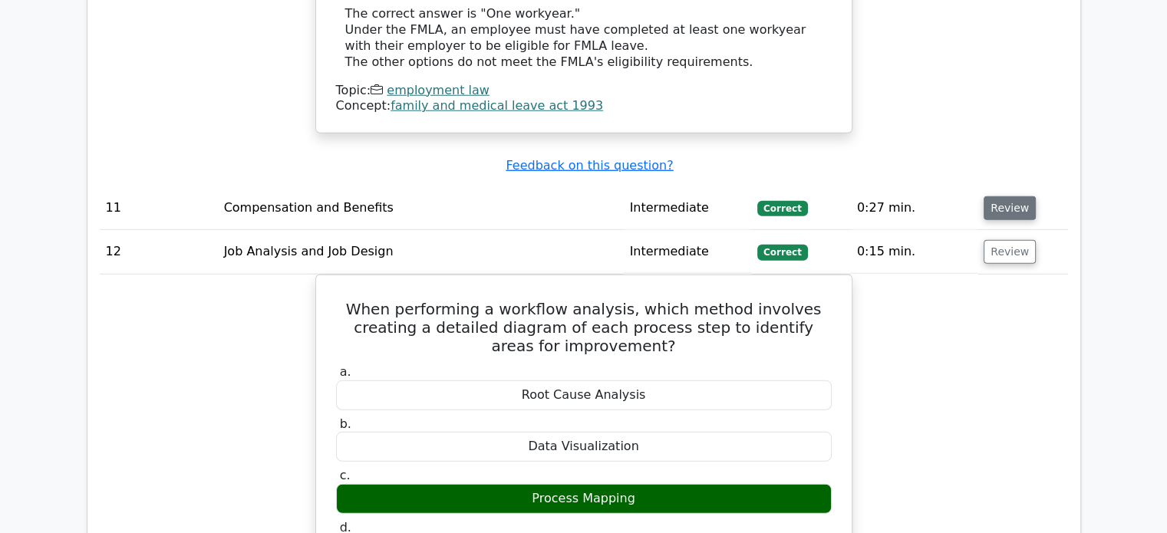
click at [1006, 196] on button "Review" at bounding box center [1010, 208] width 52 height 24
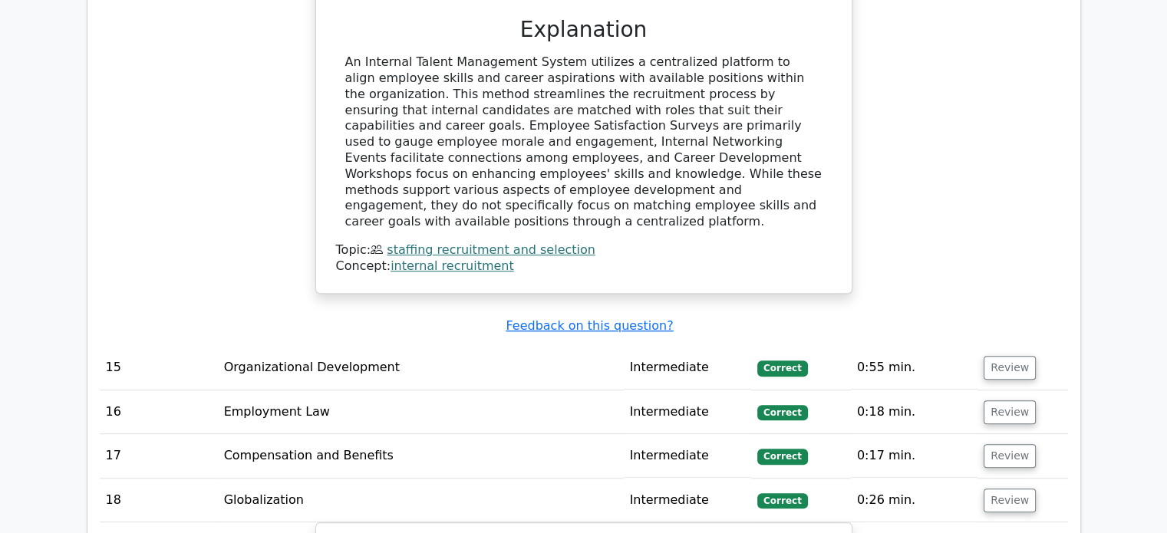
scroll to position [6677, 0]
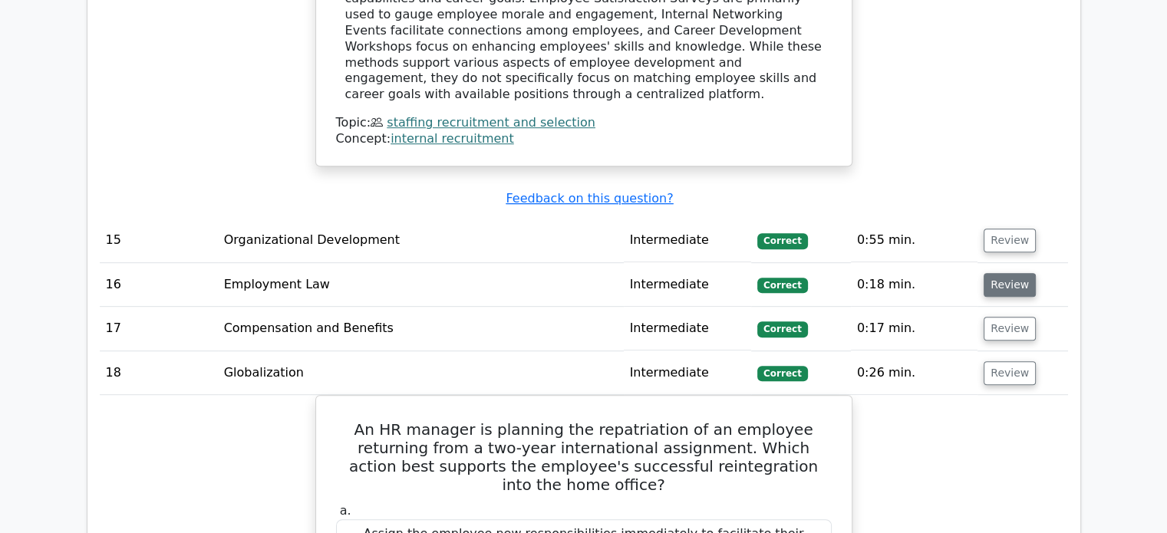
click at [992, 273] on button "Review" at bounding box center [1010, 285] width 52 height 24
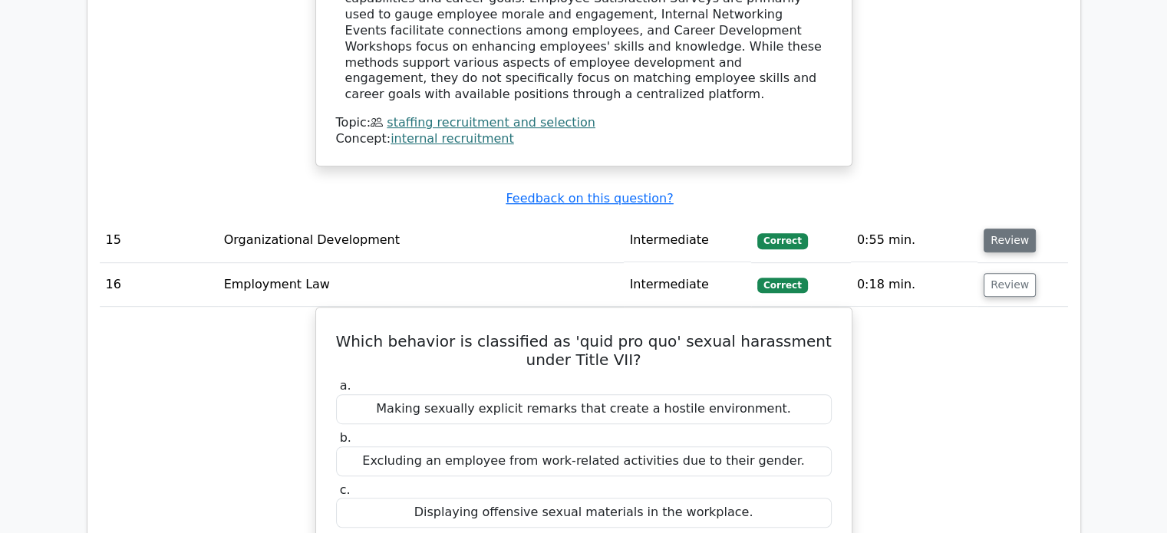
click at [992, 229] on button "Review" at bounding box center [1010, 241] width 52 height 24
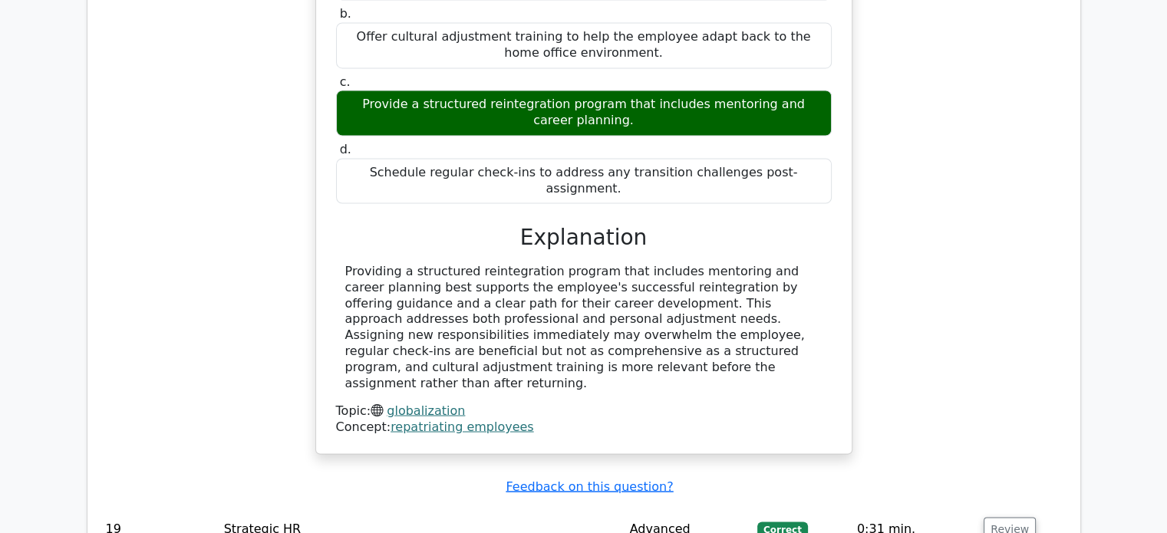
scroll to position [8519, 0]
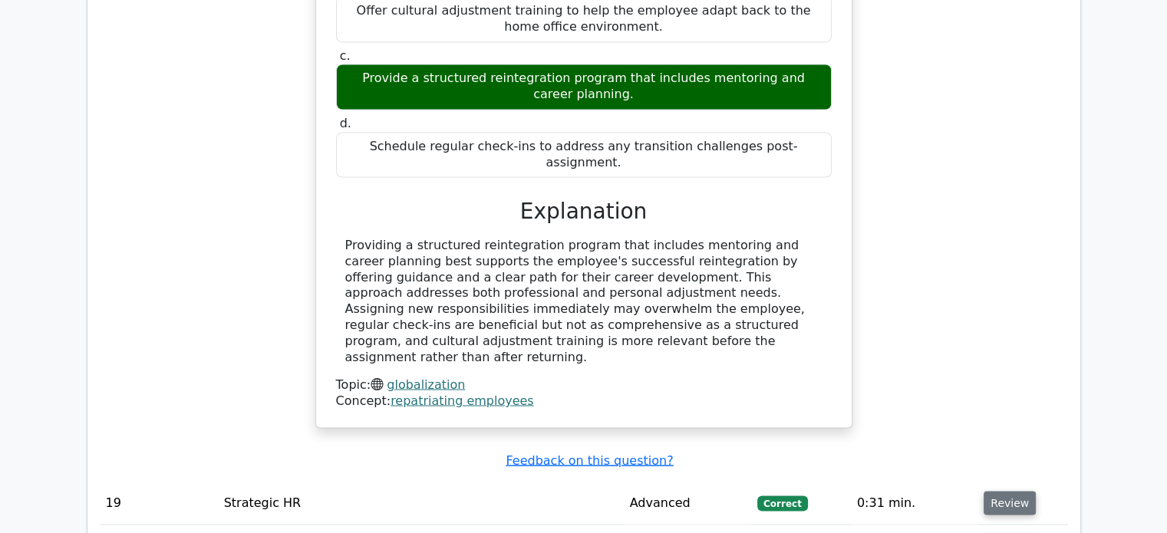
click at [1017, 491] on button "Review" at bounding box center [1010, 503] width 52 height 24
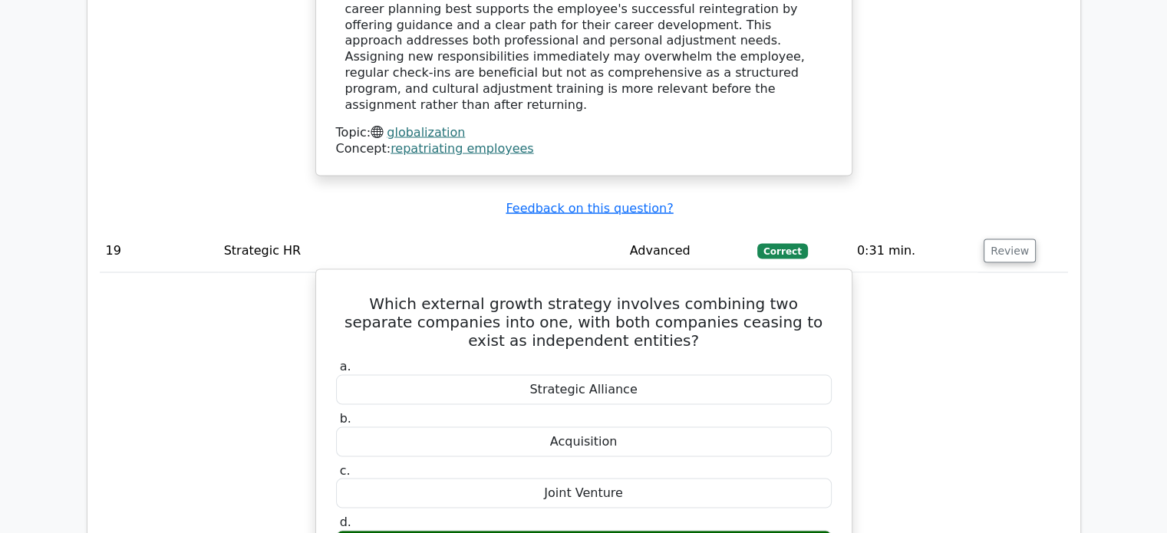
scroll to position [8596, 0]
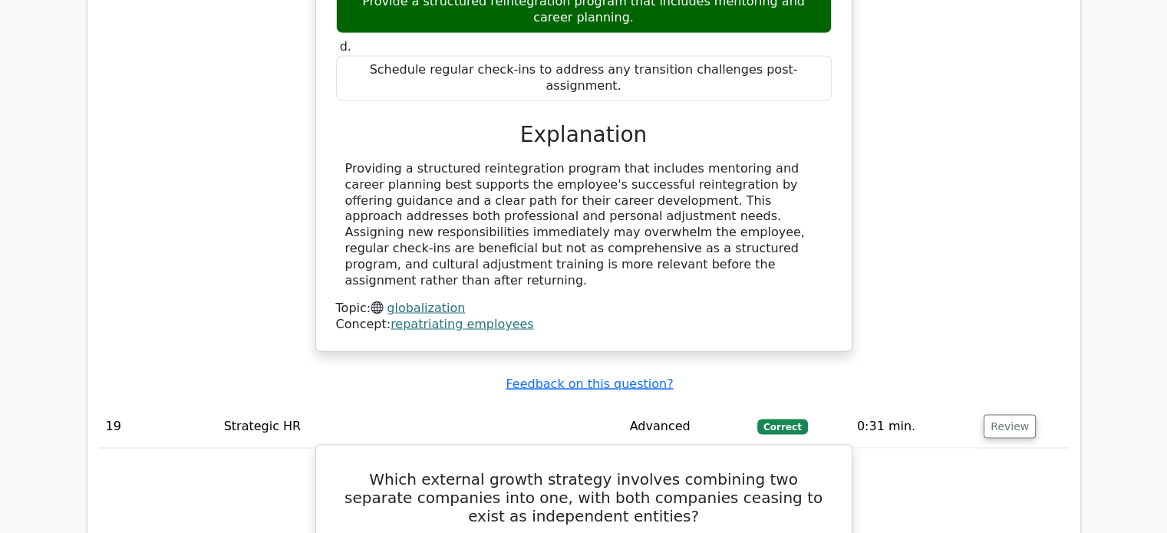
copy div "Strategic Alliance"
click at [998, 414] on button "Review" at bounding box center [1010, 426] width 52 height 24
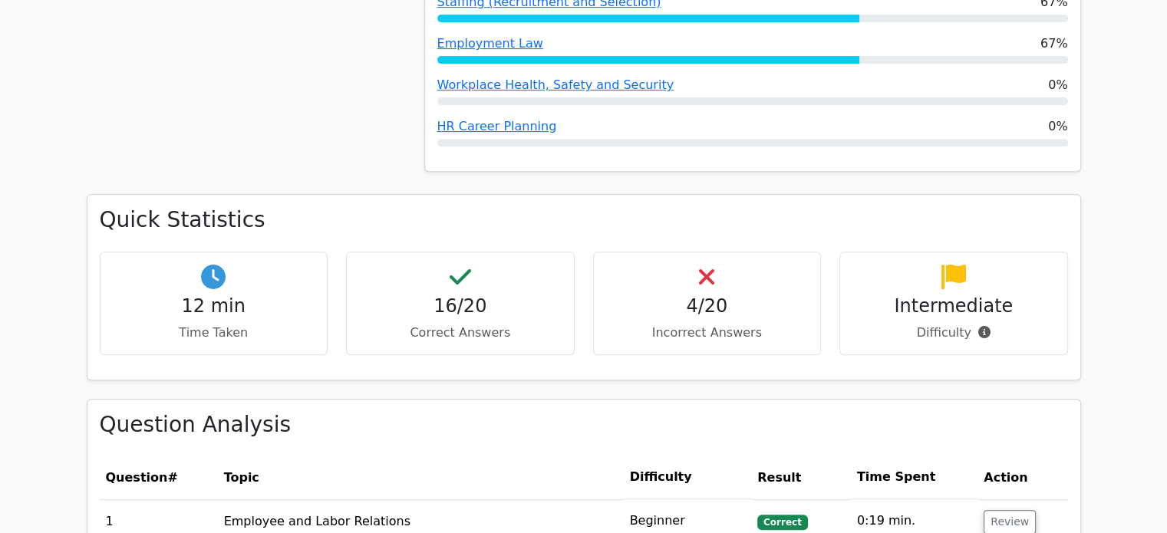
scroll to position [460, 0]
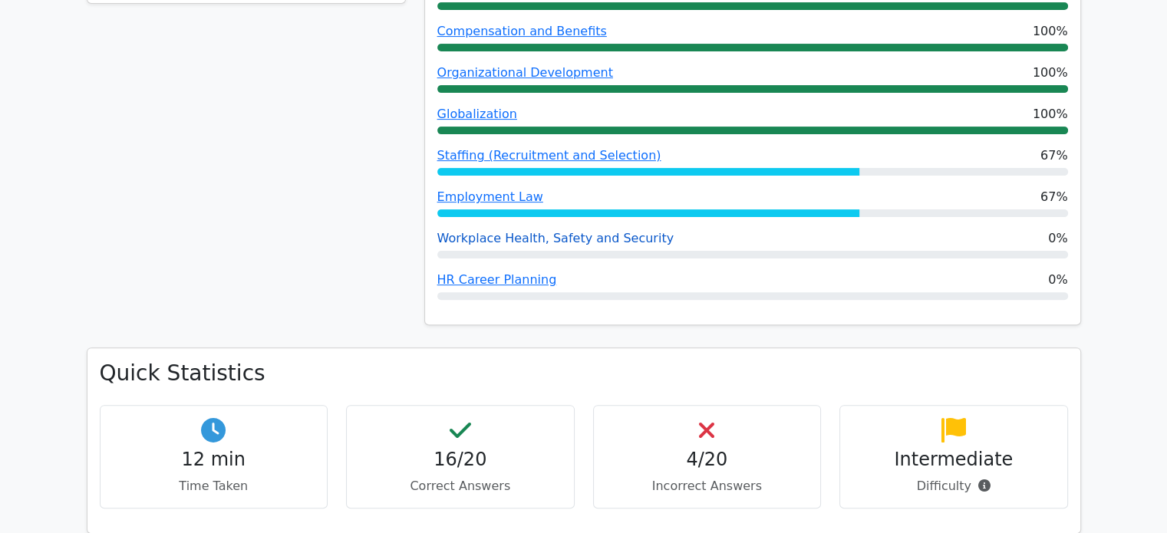
click at [572, 243] on link "Workplace Health, Safety and Security" at bounding box center [555, 238] width 237 height 15
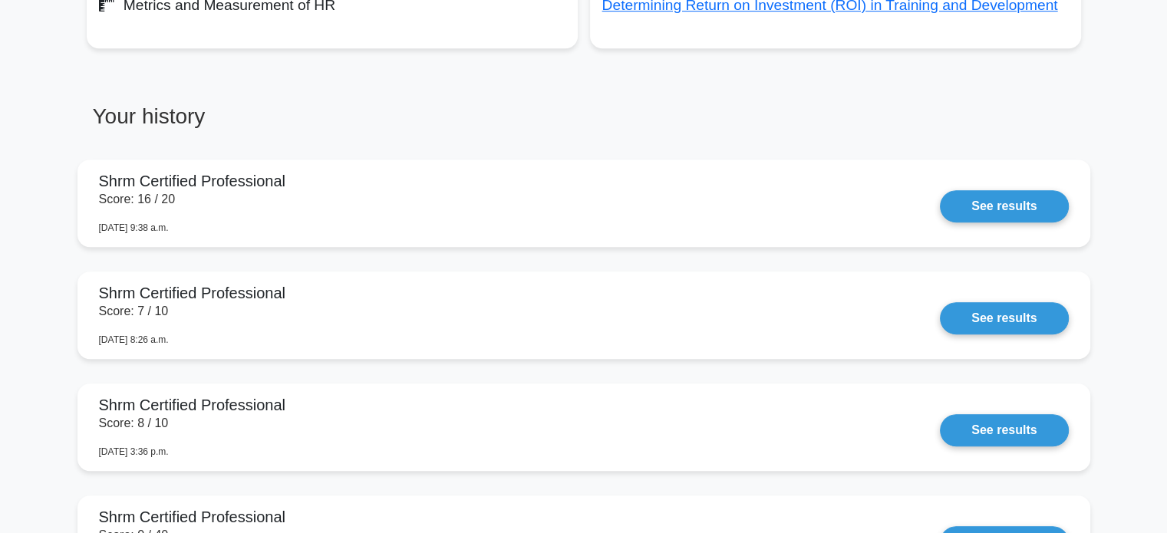
scroll to position [691, 0]
